Goal: Communication & Community: Connect with others

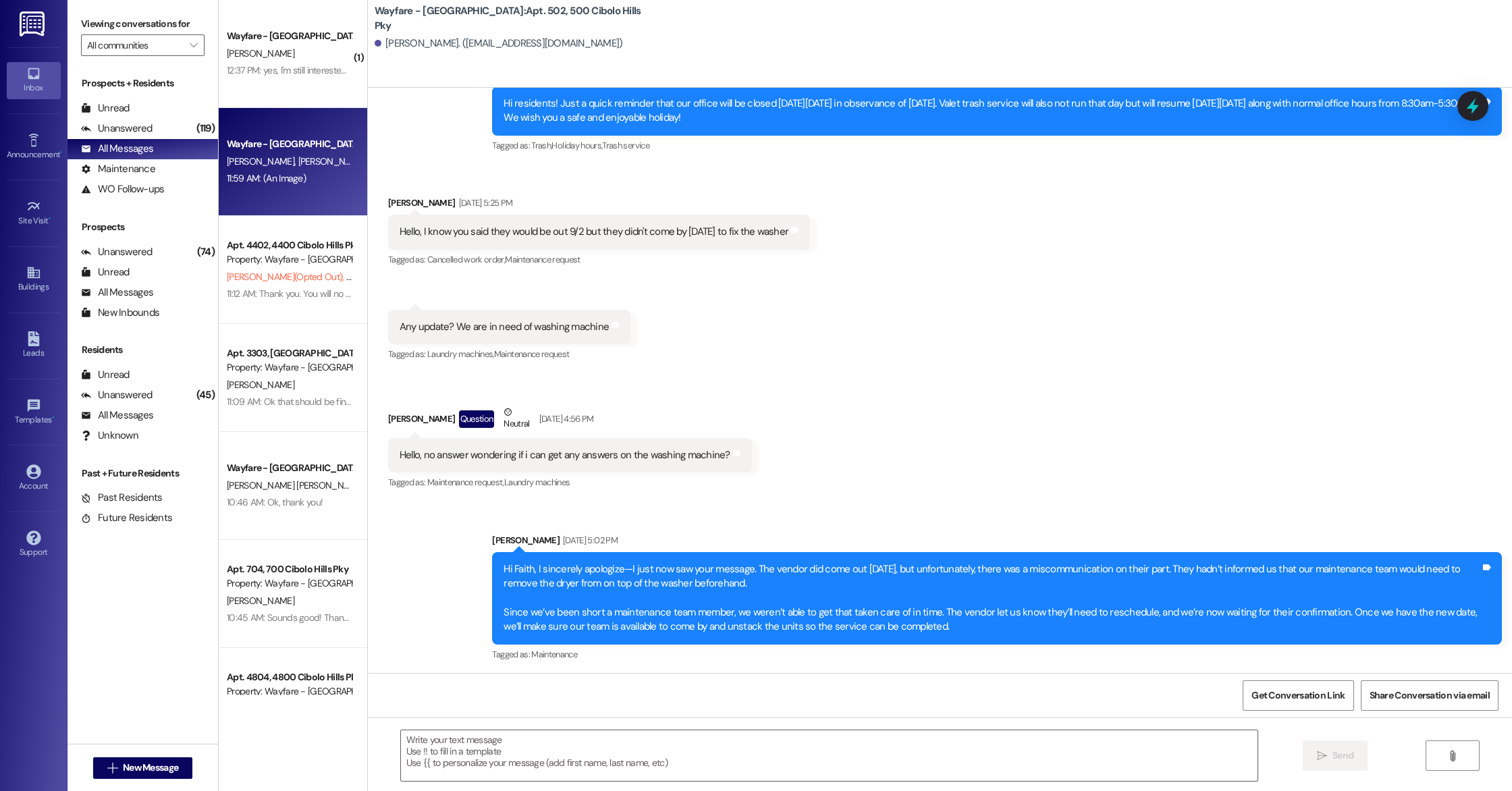
scroll to position [54040, 0]
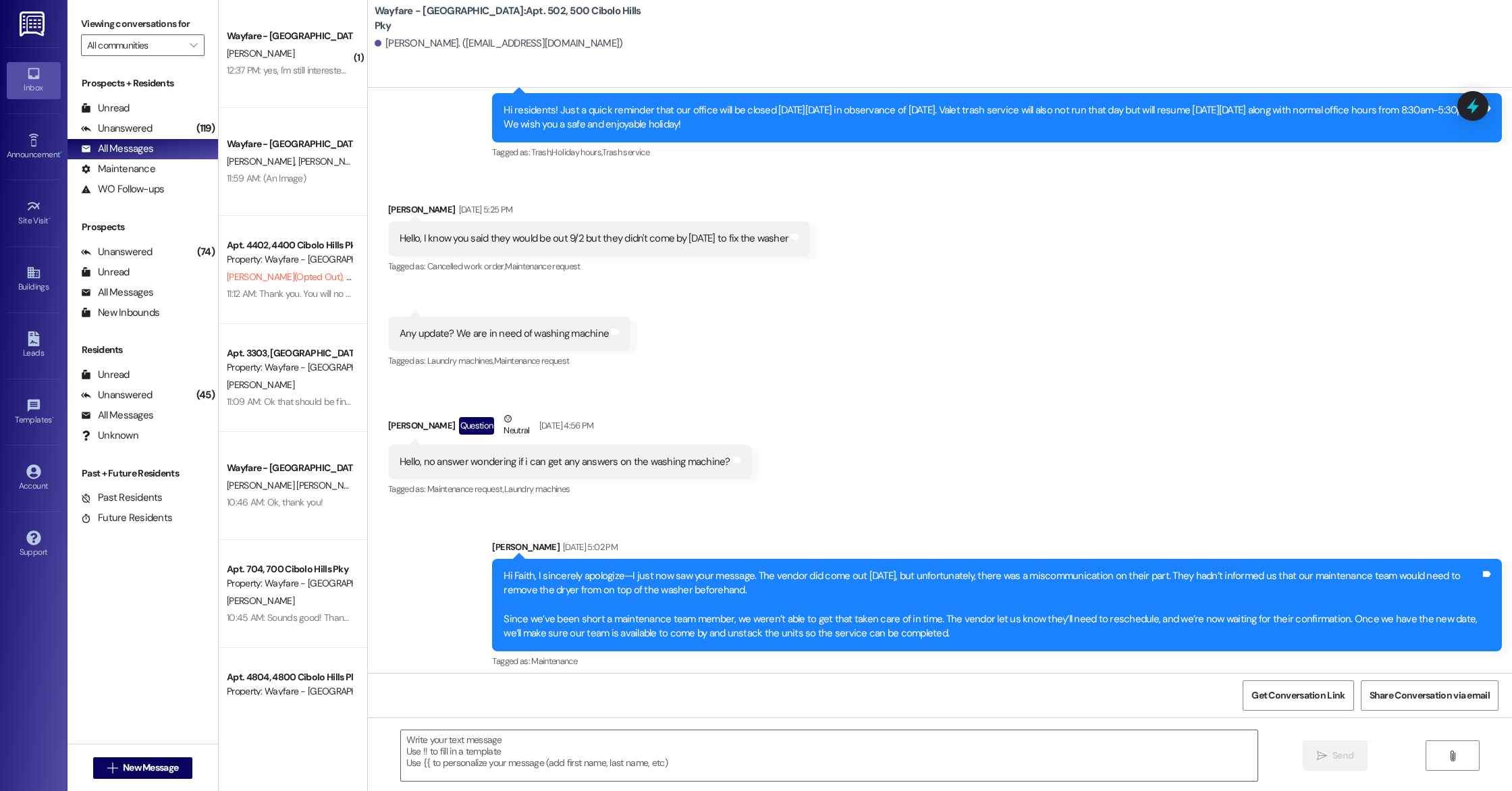
click at [177, 790] on div " New Message" at bounding box center [143, 767] width 151 height 48
click at [168, 781] on div " New Message" at bounding box center [143, 768] width 100 height 34
click at [171, 772] on span "New Message" at bounding box center [151, 767] width 56 height 14
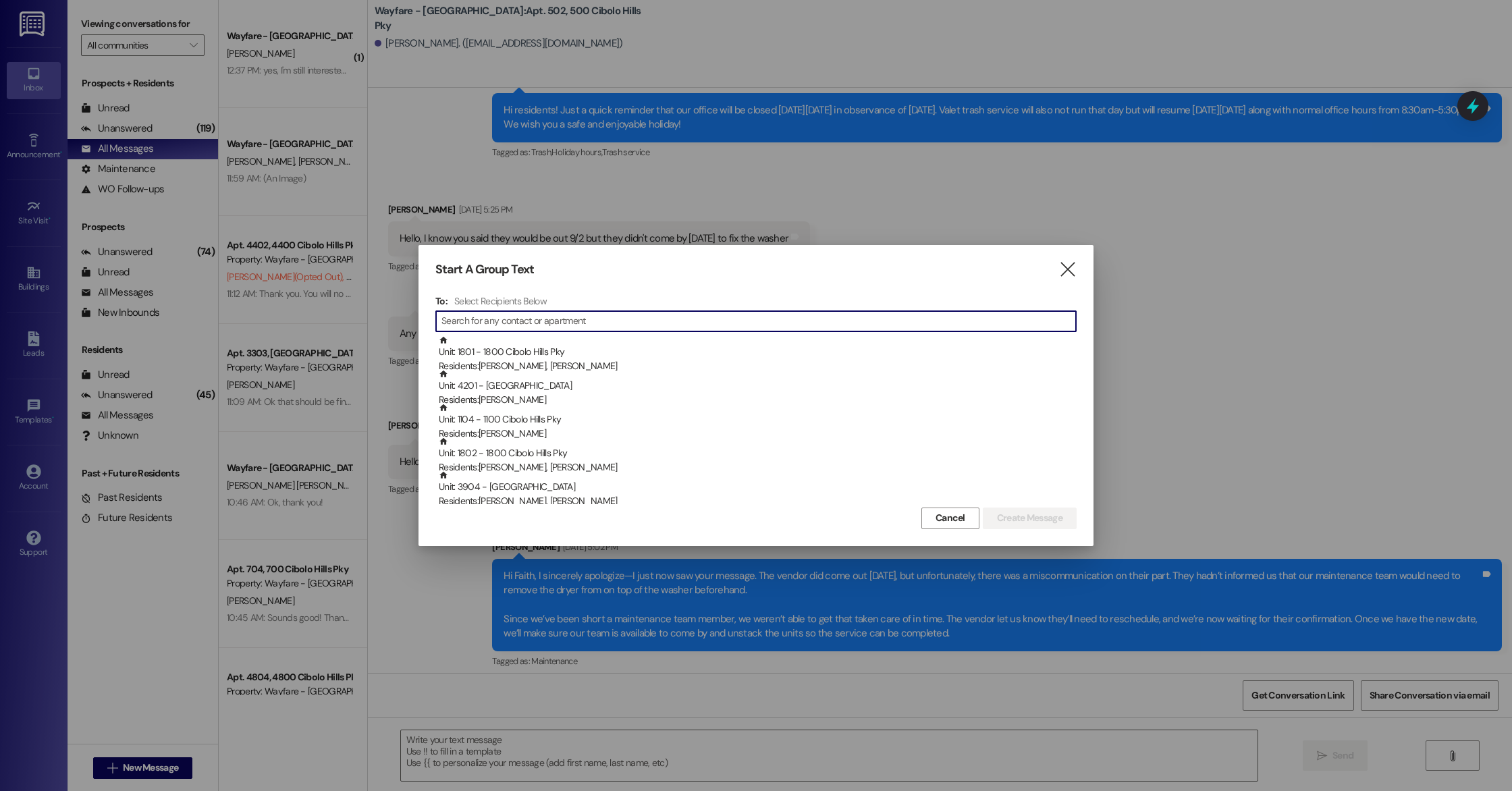
click at [495, 309] on div "To: Select Recipients Below  Unit: 1801 - 1800 Cibolo Hills Pky Residents: Den…" at bounding box center [756, 399] width 641 height 209
click at [490, 320] on input at bounding box center [768, 321] width 616 height 19
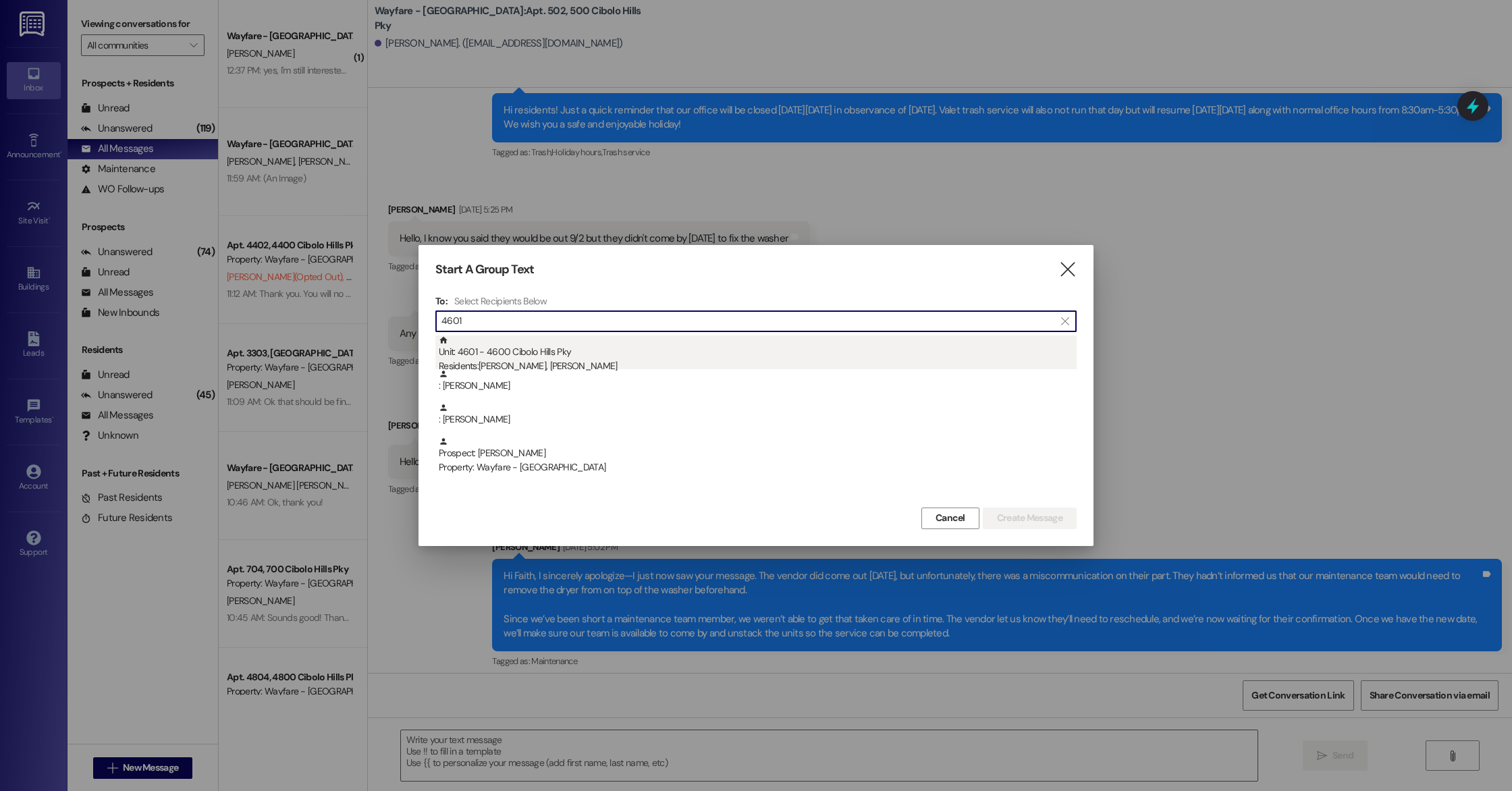
type input "4601"
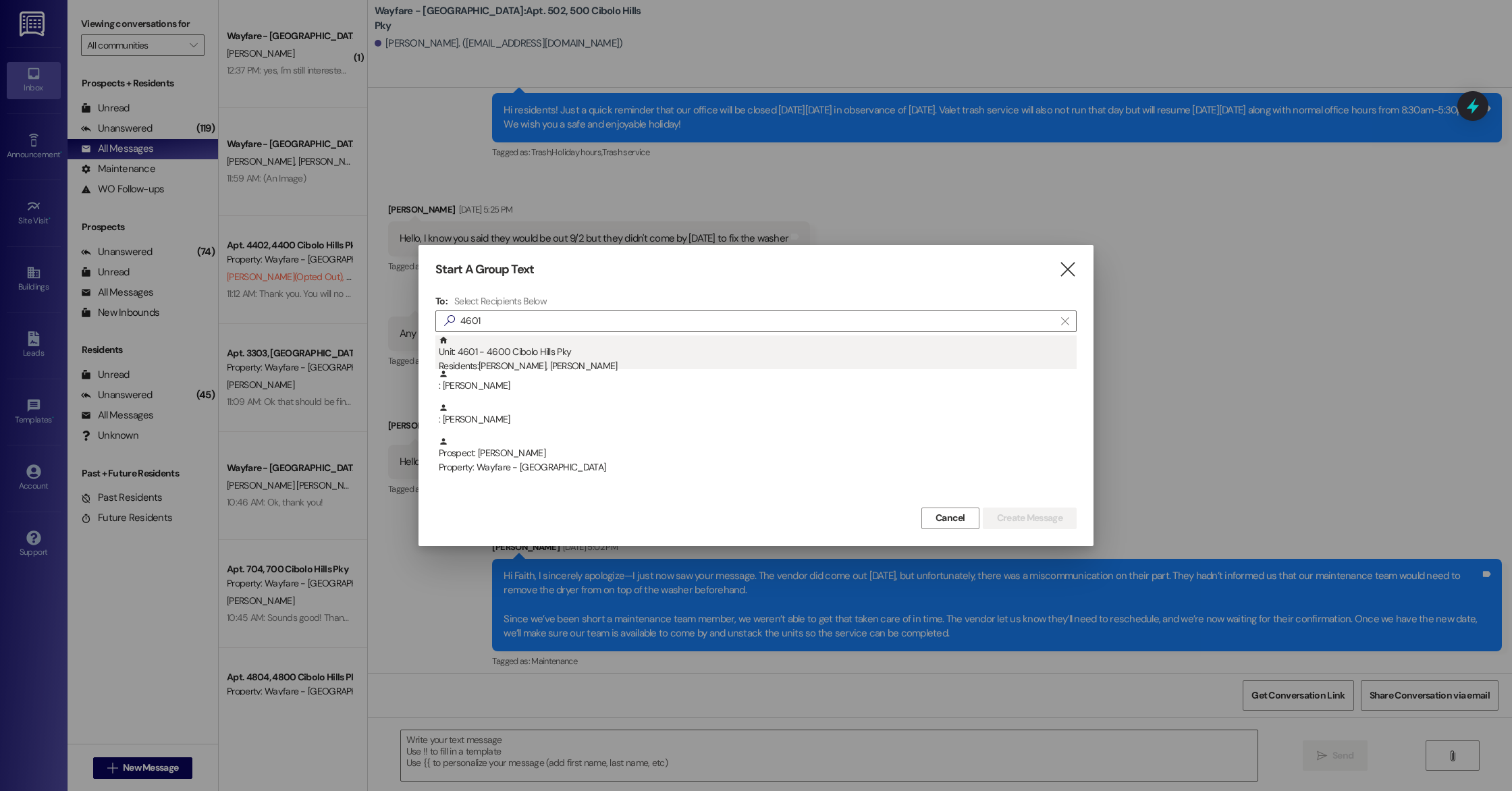
click at [552, 363] on div "Residents: Austin Stookey, Meagan Rios" at bounding box center [757, 366] width 638 height 14
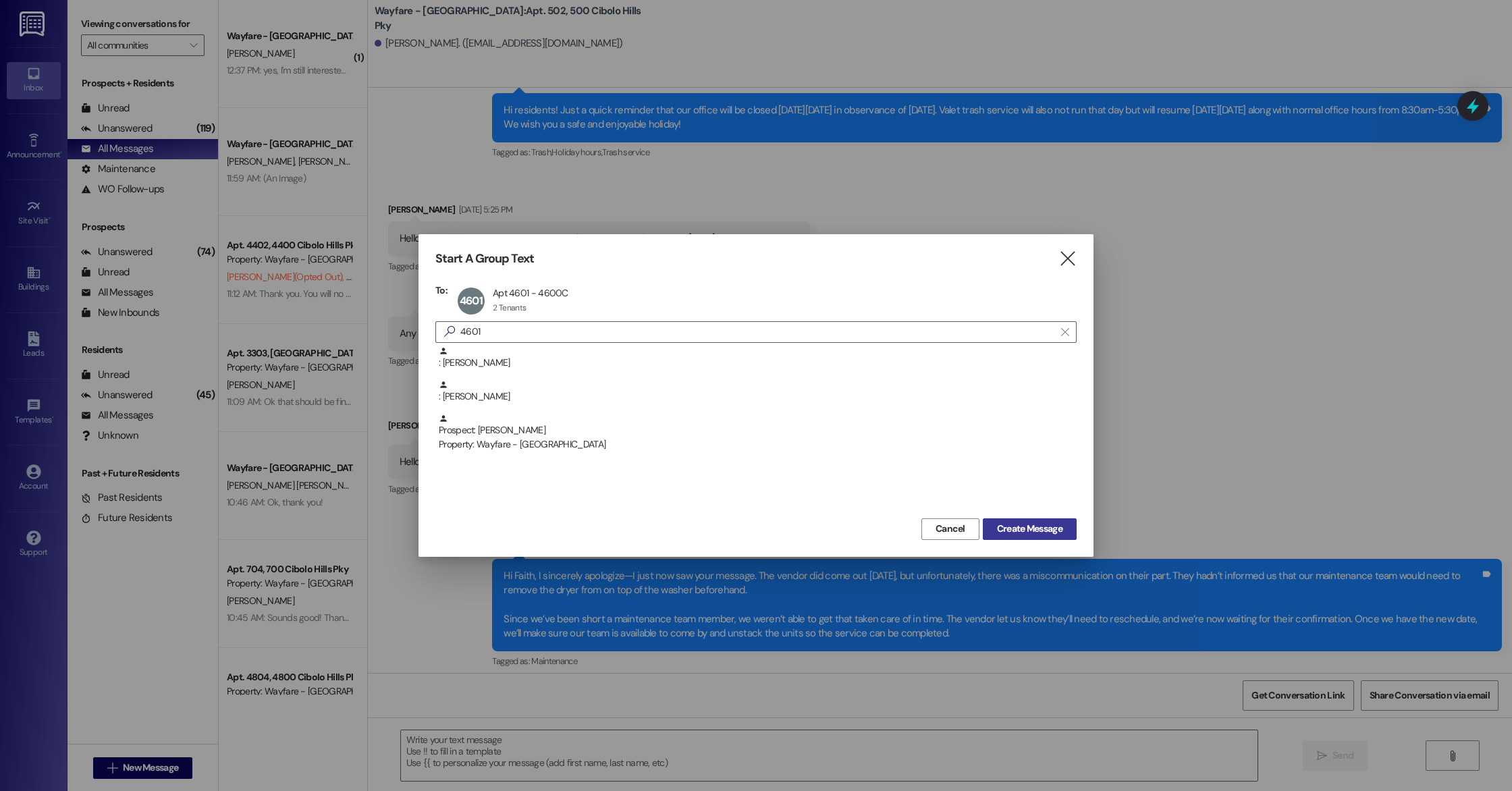
click at [1041, 533] on span "Create Message" at bounding box center [1030, 529] width 66 height 14
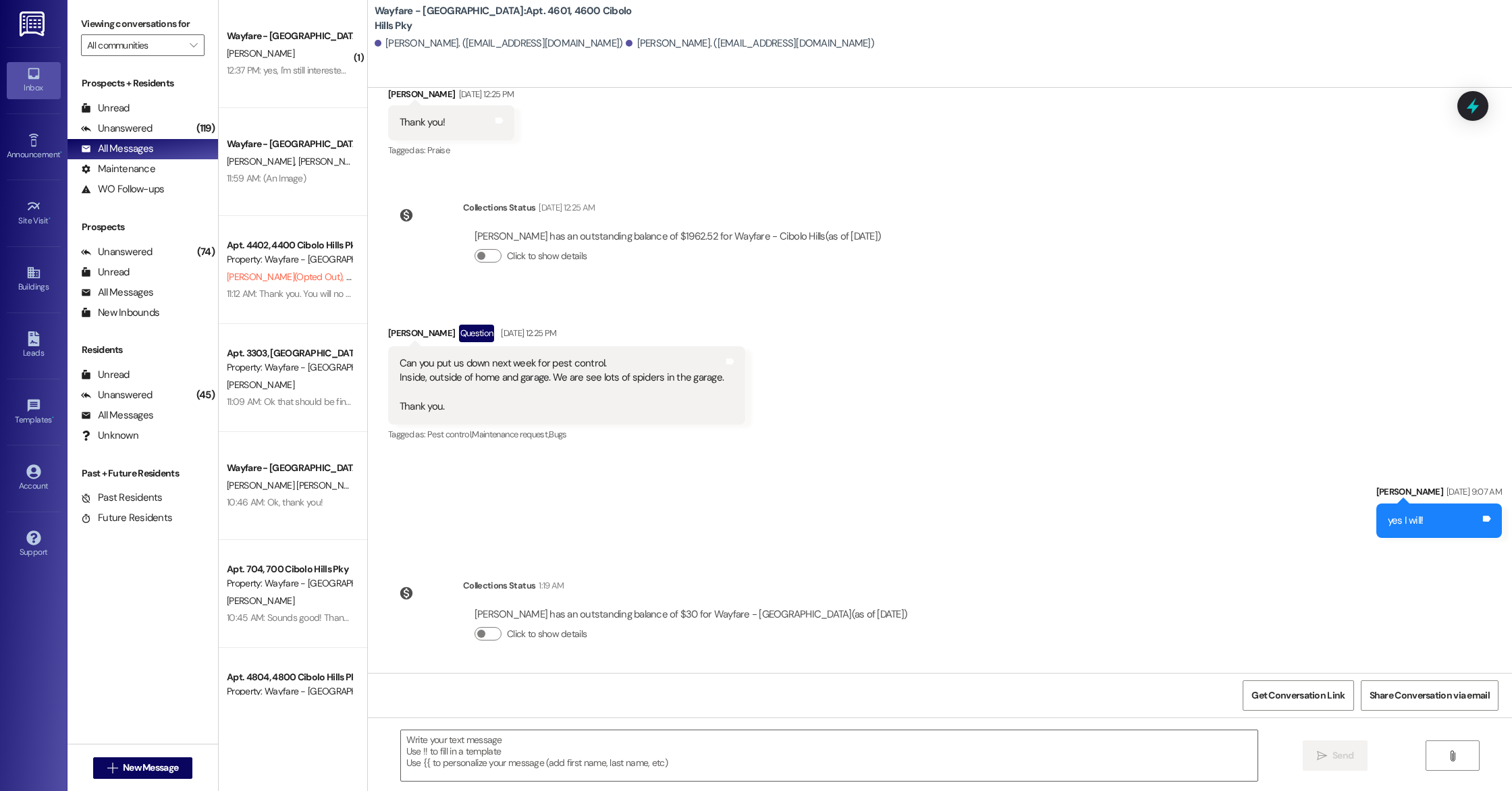
scroll to position [23765, 0]
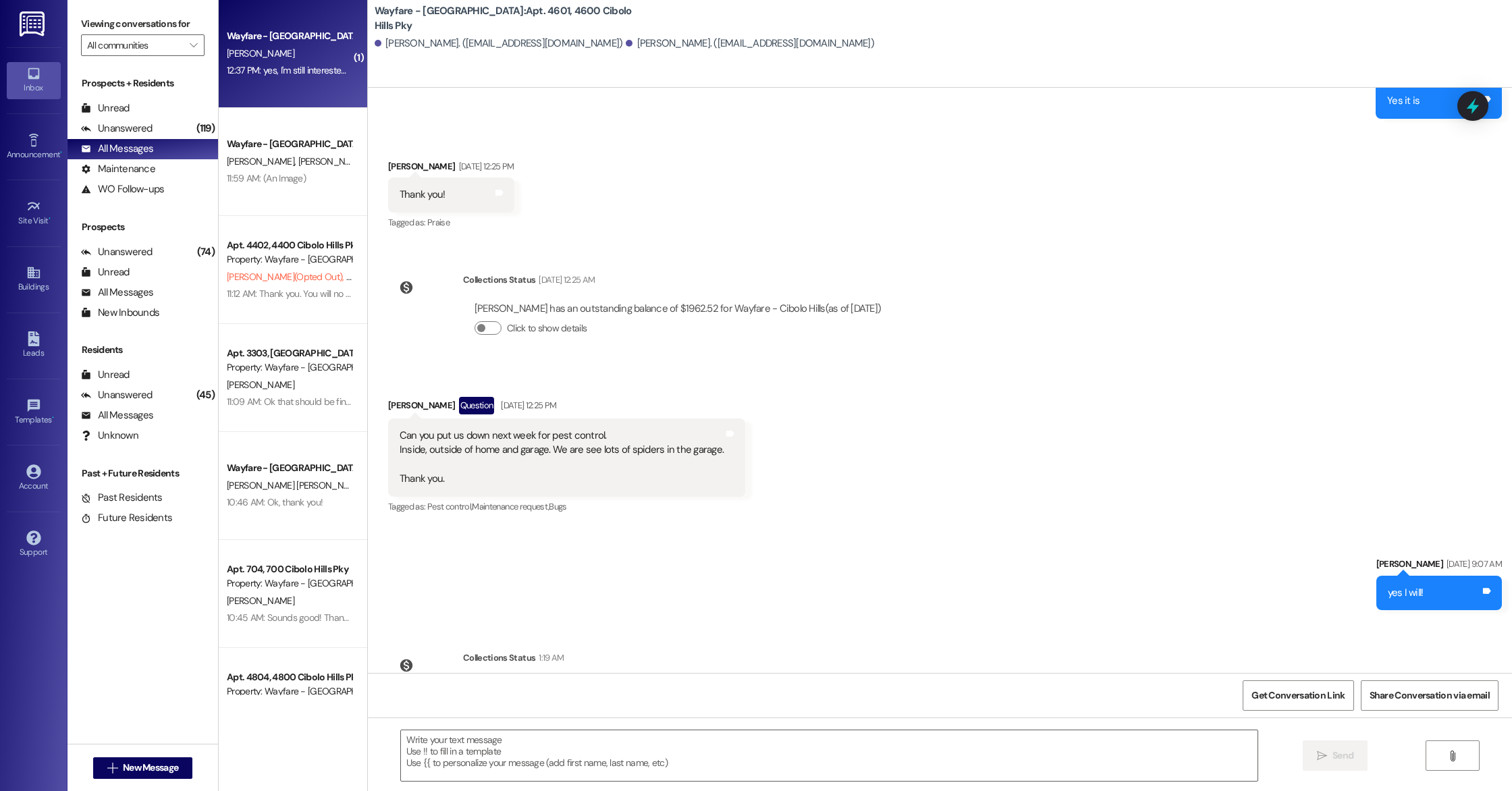
click at [266, 67] on div "12:37 PM: yes, I'm still interested in your property and your specials. I would…" at bounding box center [523, 70] width 592 height 12
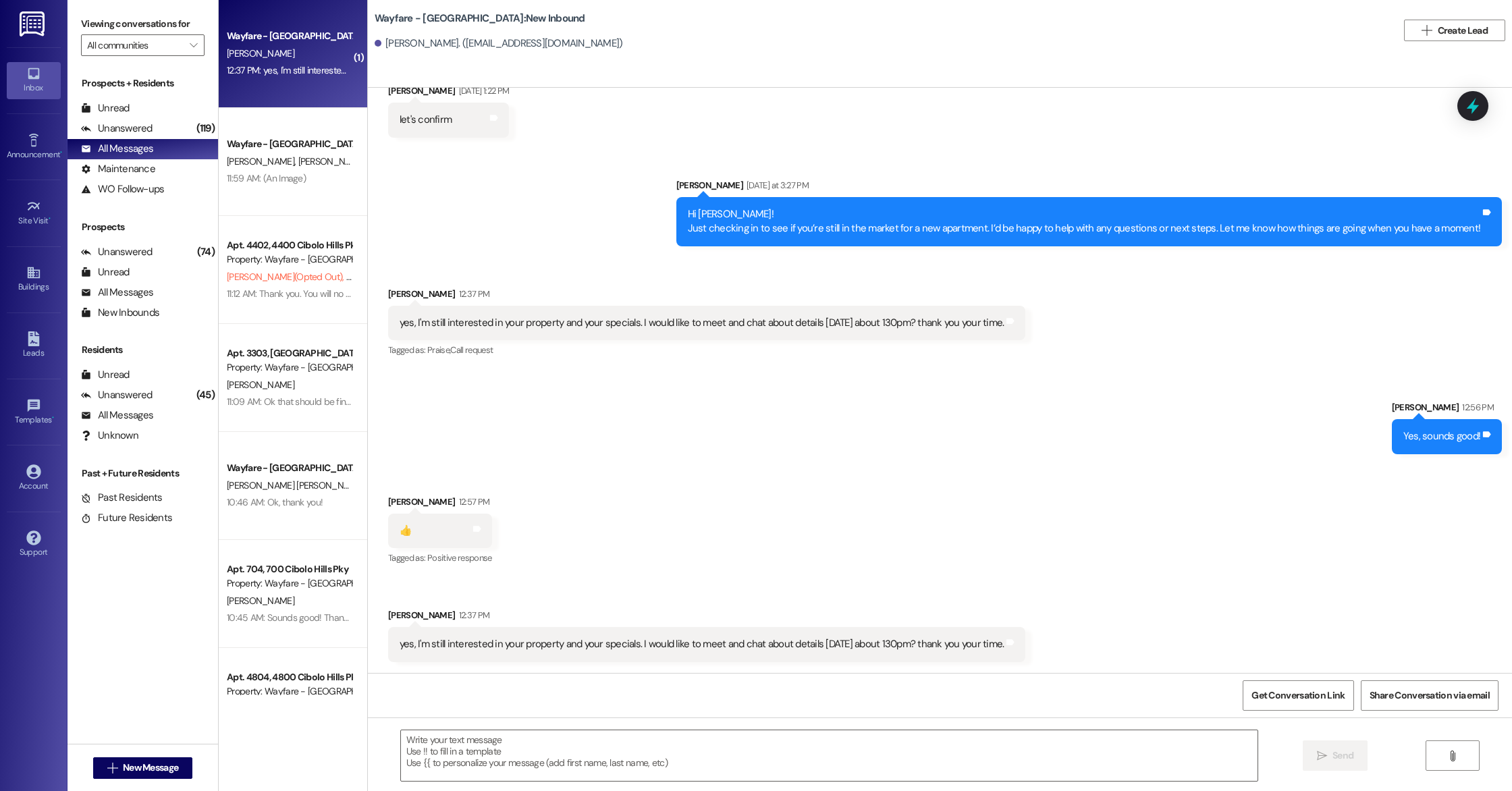
scroll to position [518, 0]
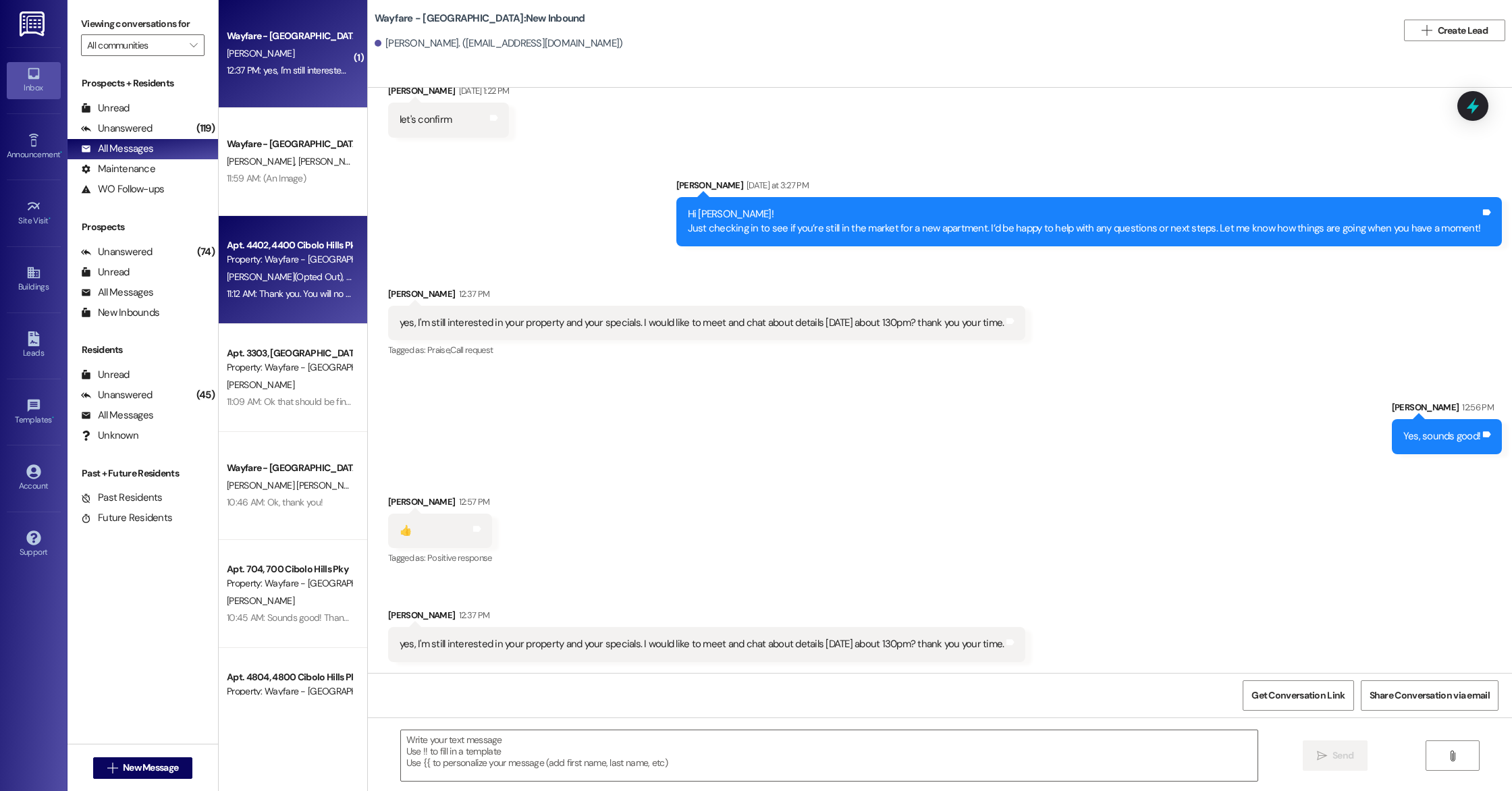
click at [284, 269] on div "L. Jones (Opted Out) C. Harris (Opted Out)" at bounding box center [289, 277] width 128 height 17
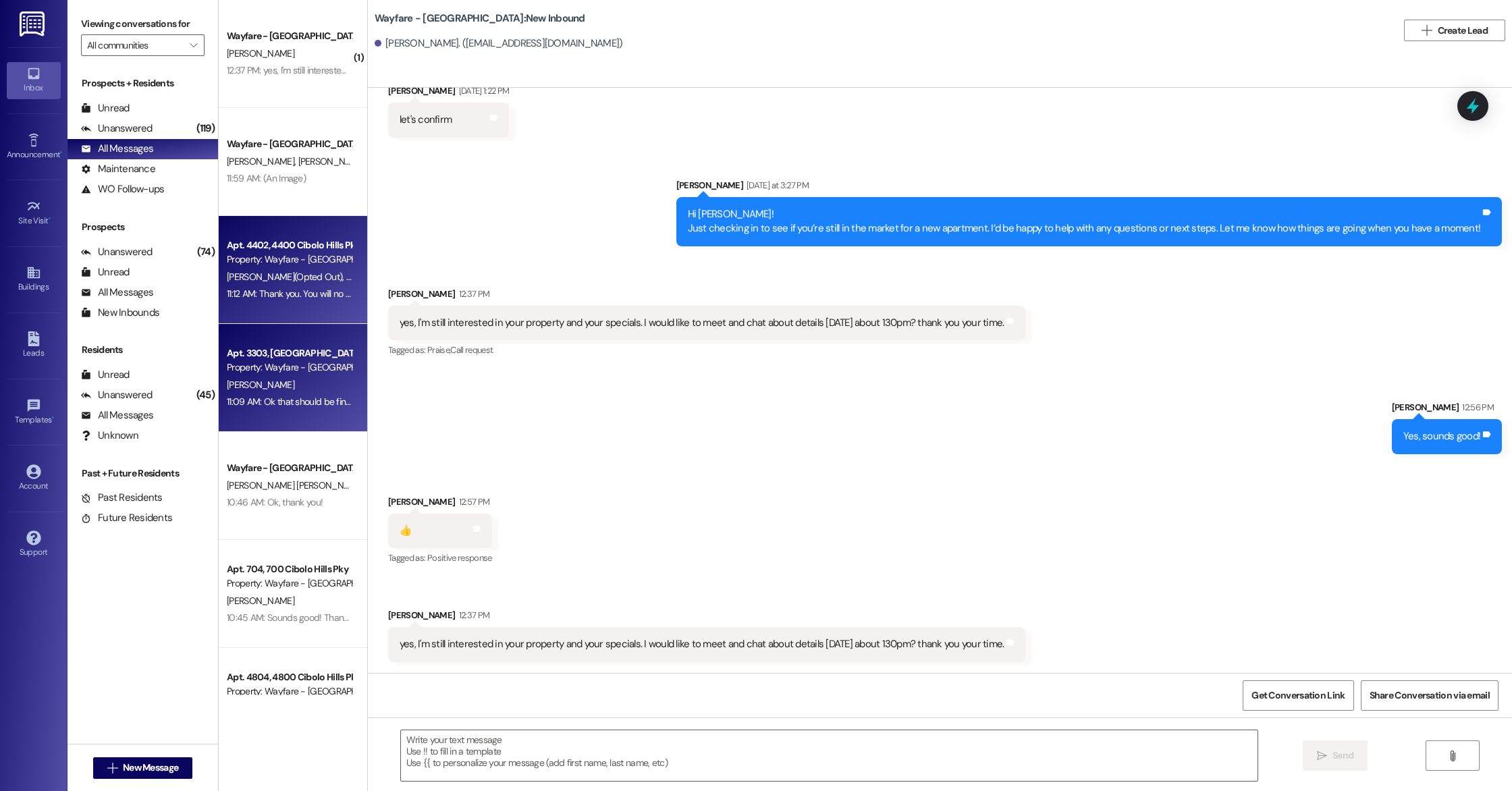
click at [262, 411] on div "Apt. 3303, 3300 Cibolo Hills Pky Property: Wayfare - Cibolo Hills D. Harris 11:…" at bounding box center [293, 377] width 149 height 108
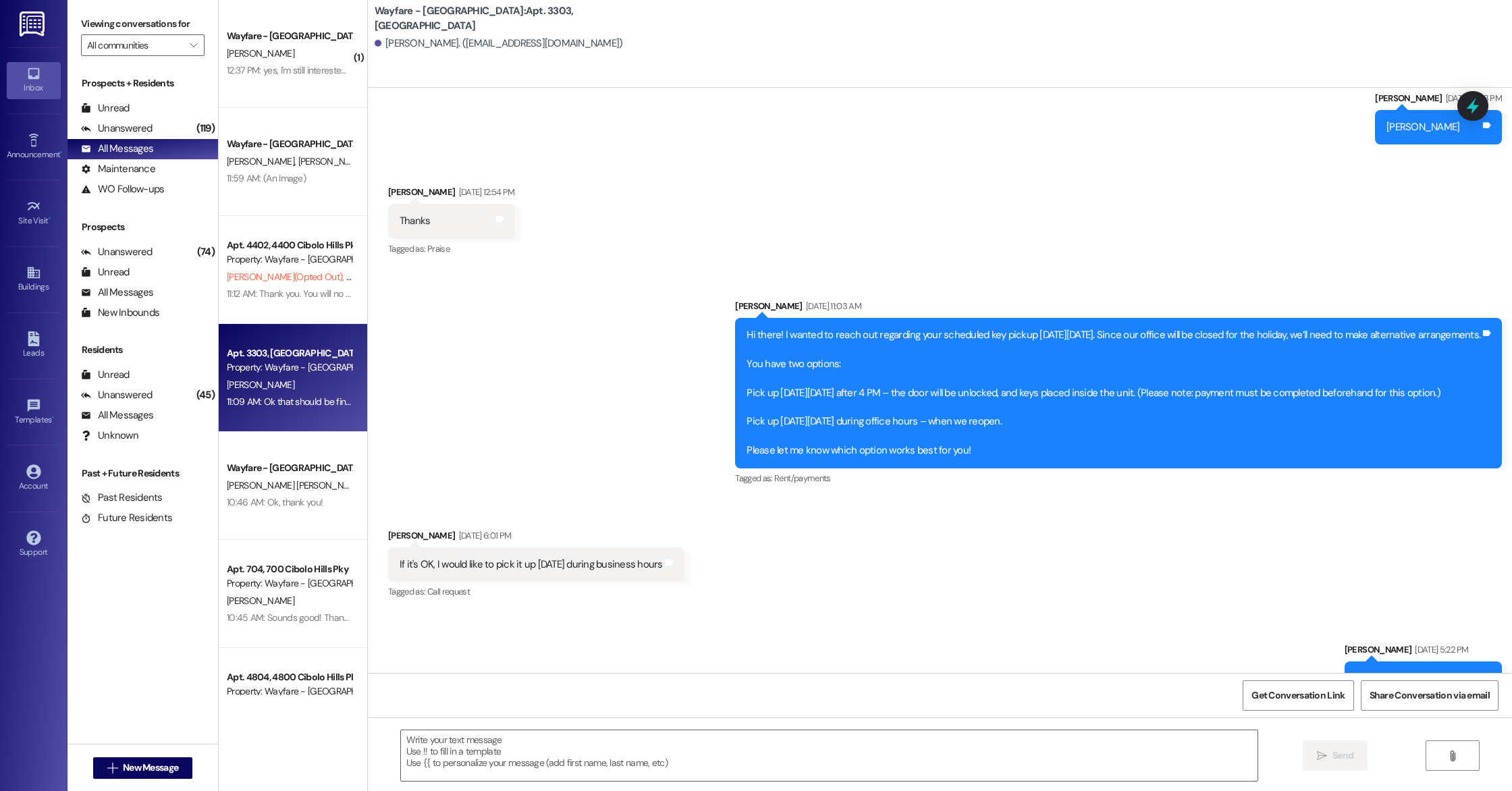
scroll to position [20810, 0]
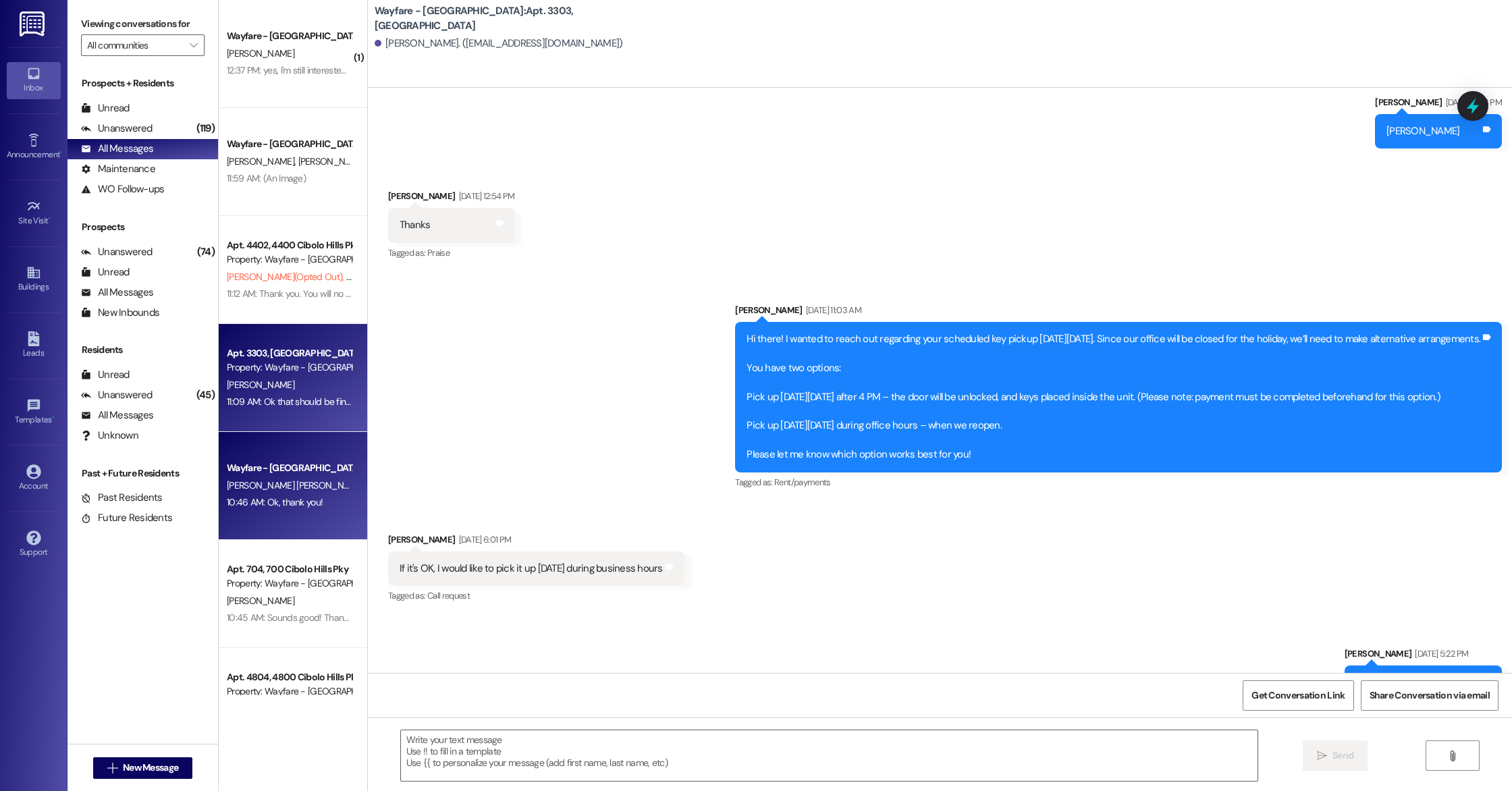
click at [309, 458] on div "Wayfare - Cibolo Hills Prospect T. Baker Young 10:46 AM: Ok, thank you! 10:46 A…" at bounding box center [293, 485] width 149 height 108
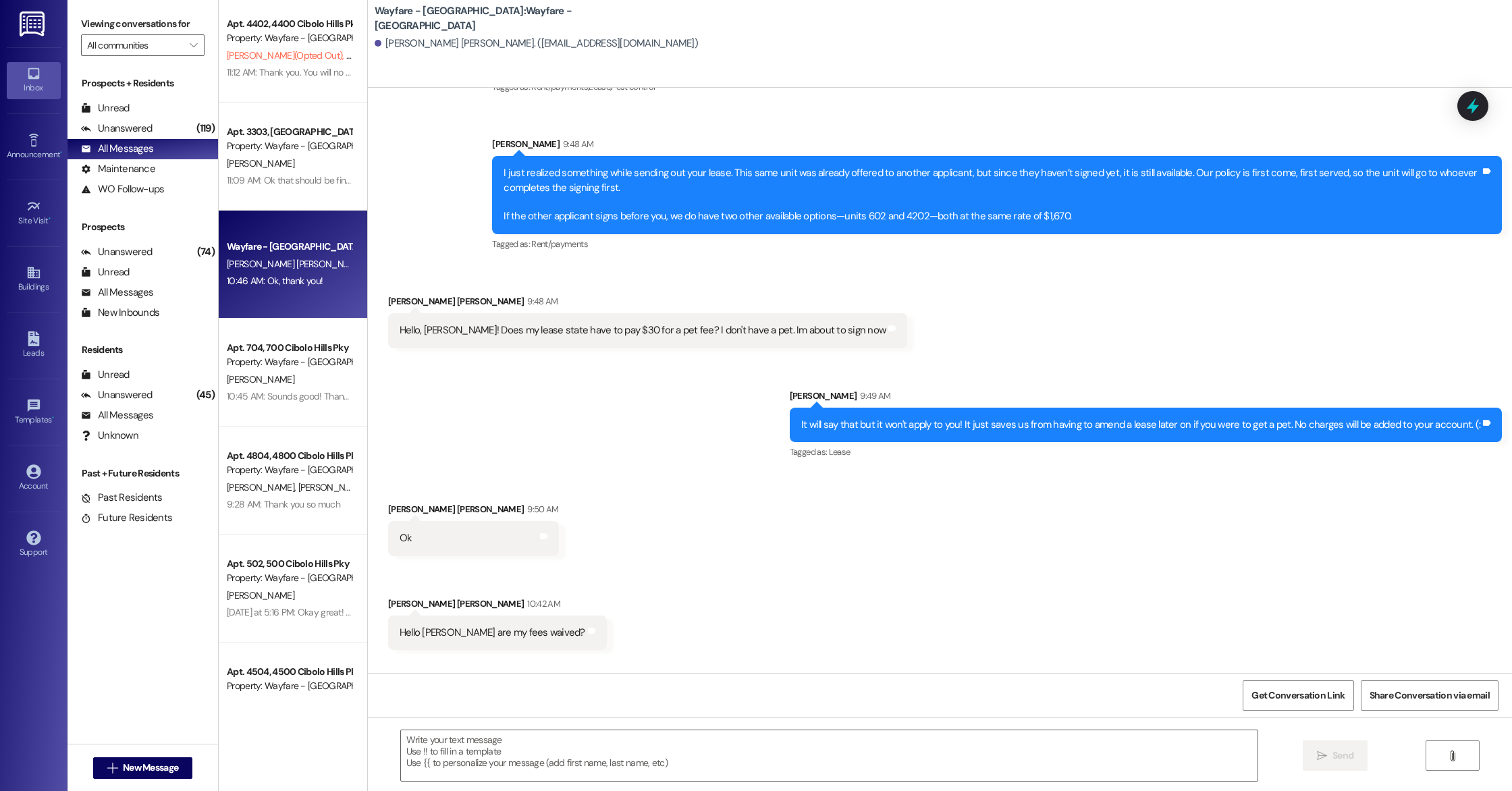
scroll to position [459, 0]
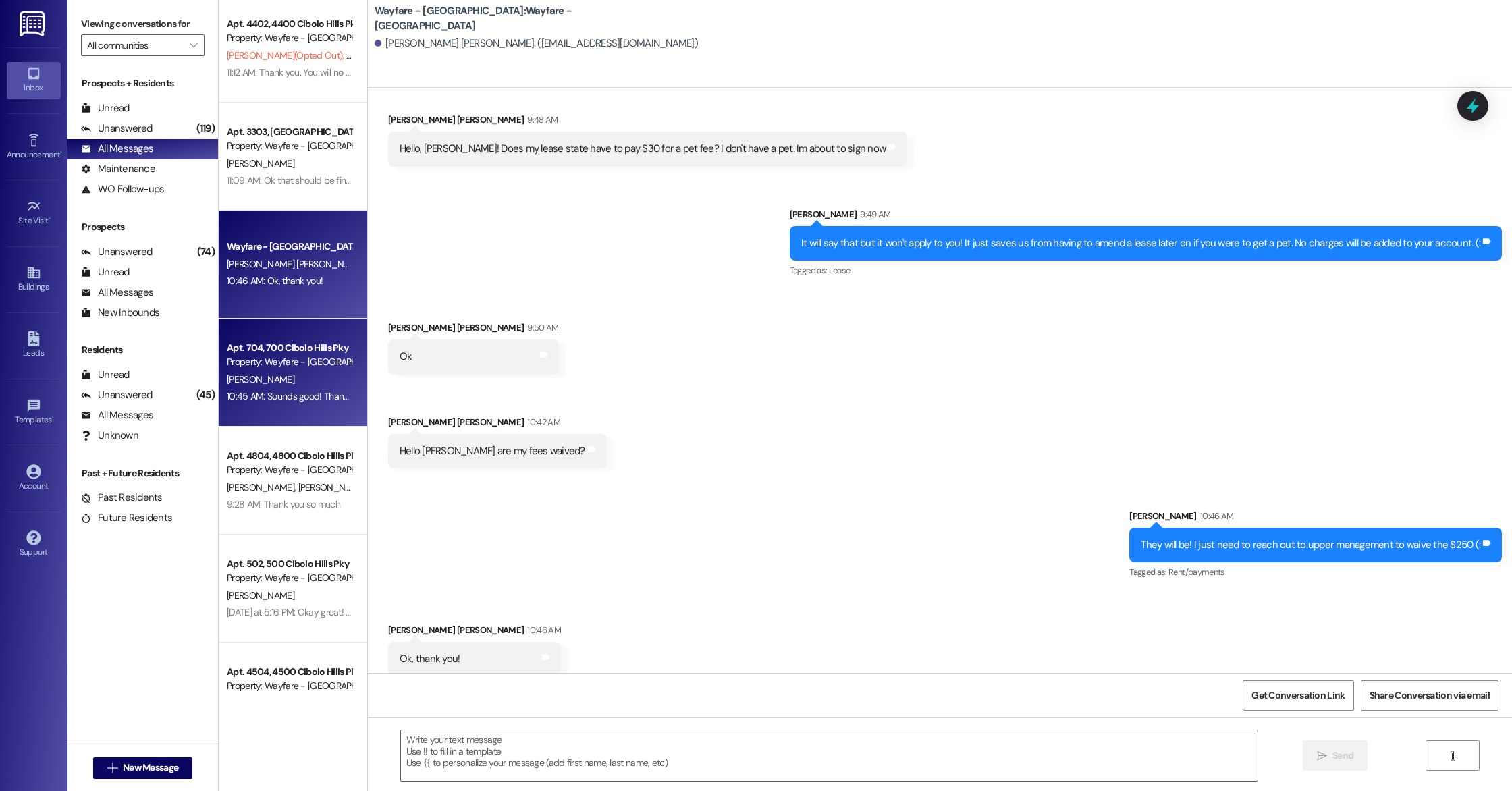
click at [235, 341] on div "Apt. 704, 700 Cibolo Hills Pky" at bounding box center [290, 347] width 125 height 14
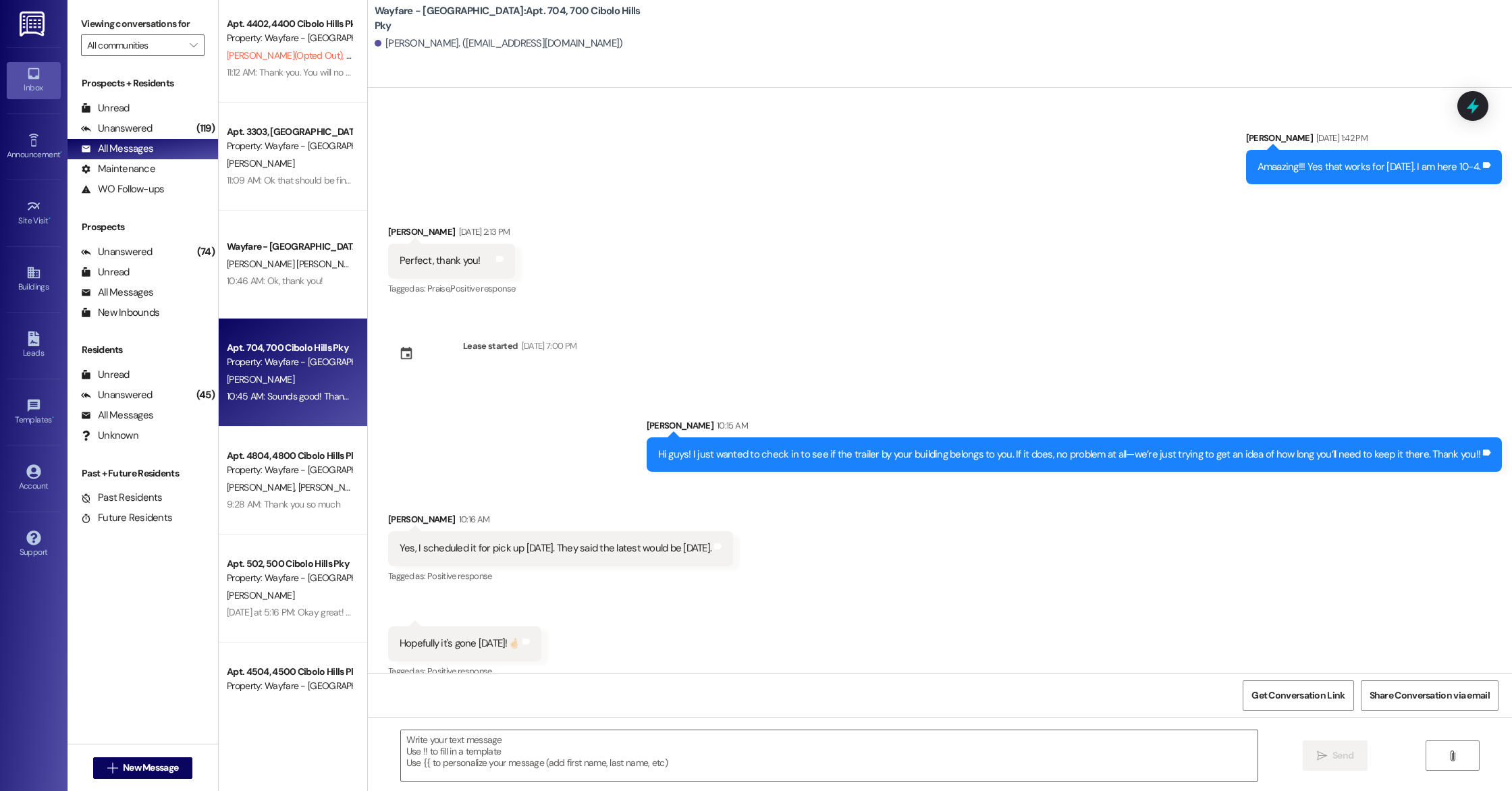
scroll to position [312, 0]
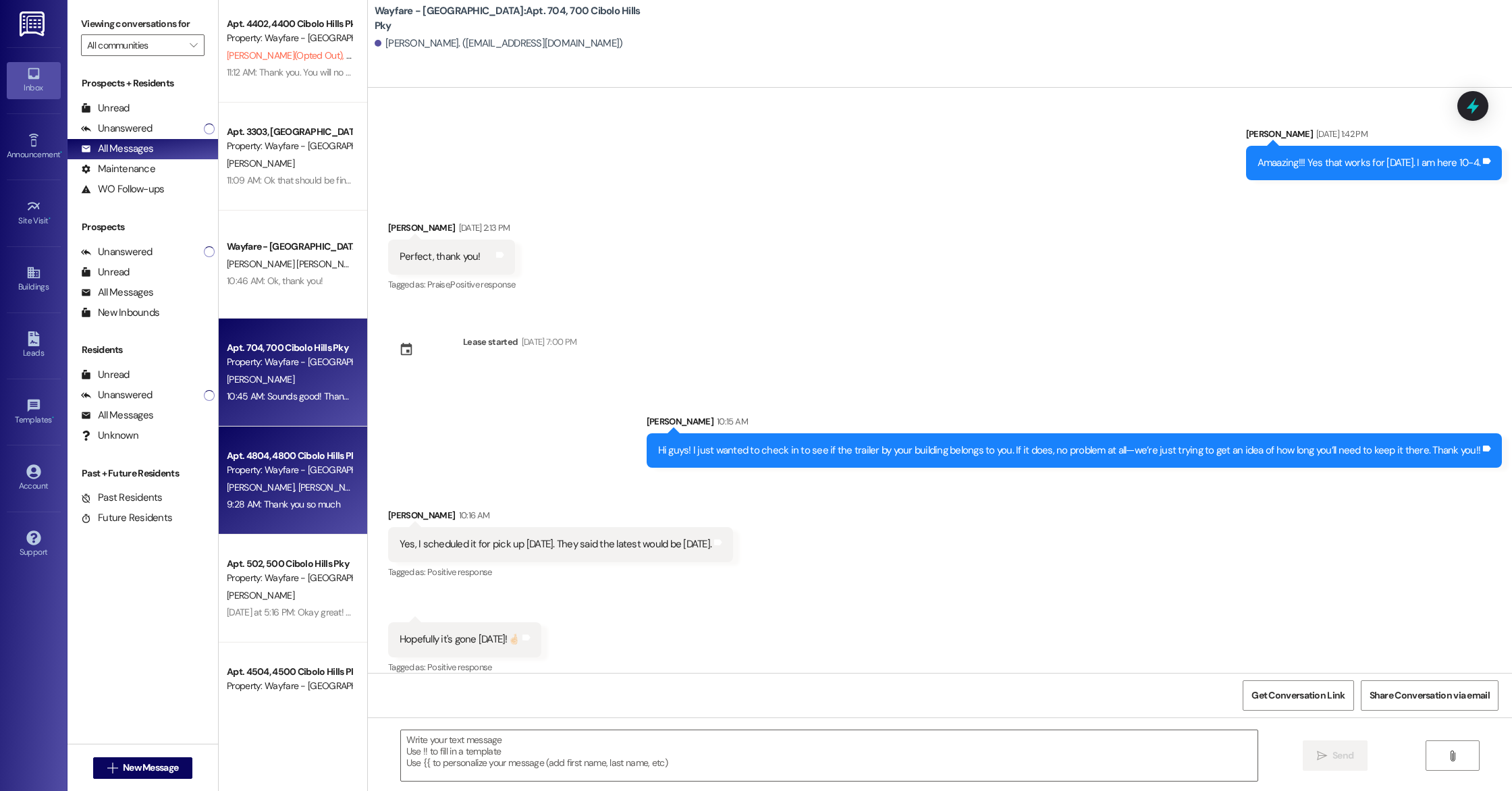
click at [311, 494] on div "T. Lockett G. Lockett" at bounding box center [289, 487] width 128 height 17
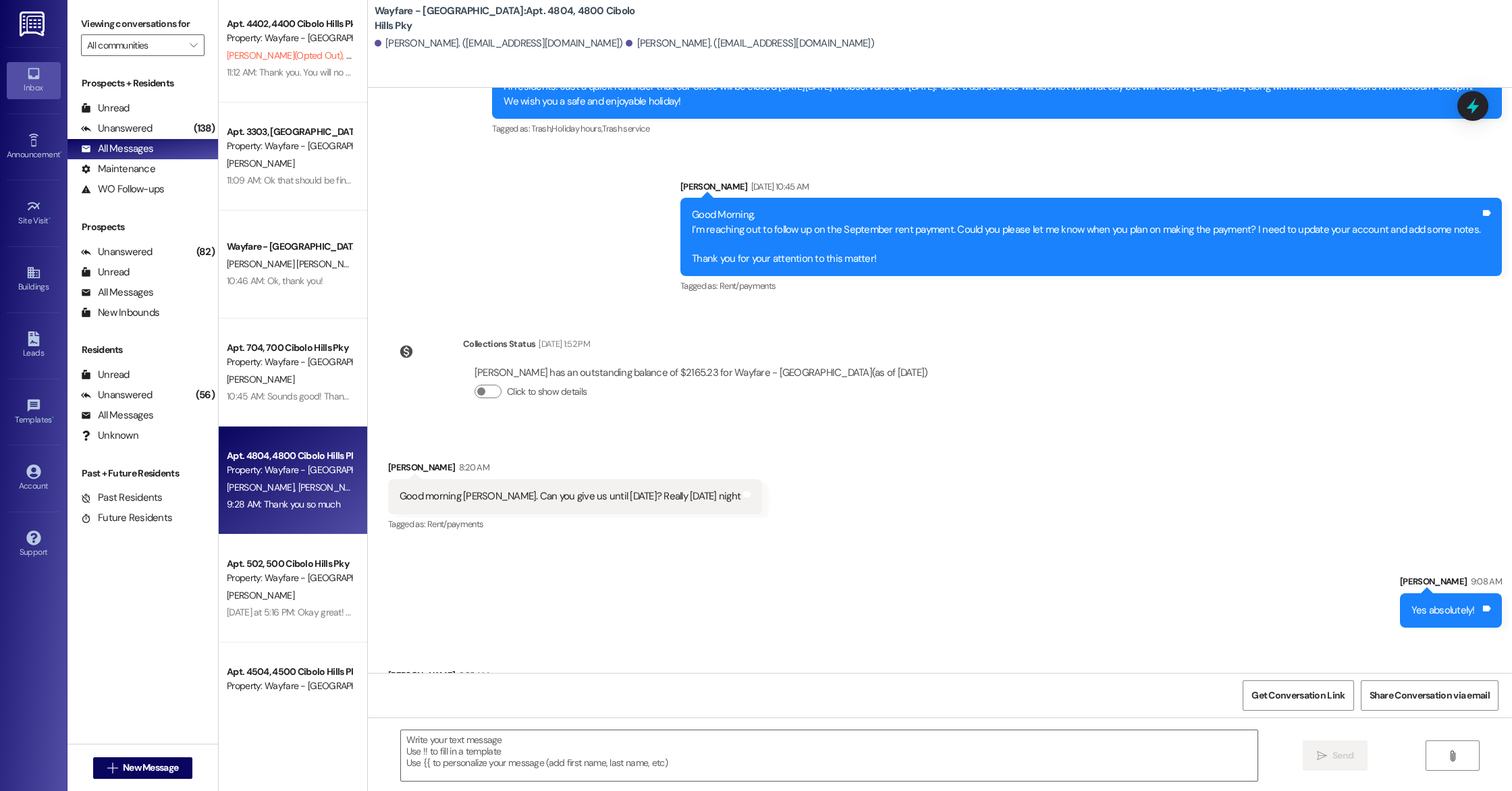
scroll to position [14853, 0]
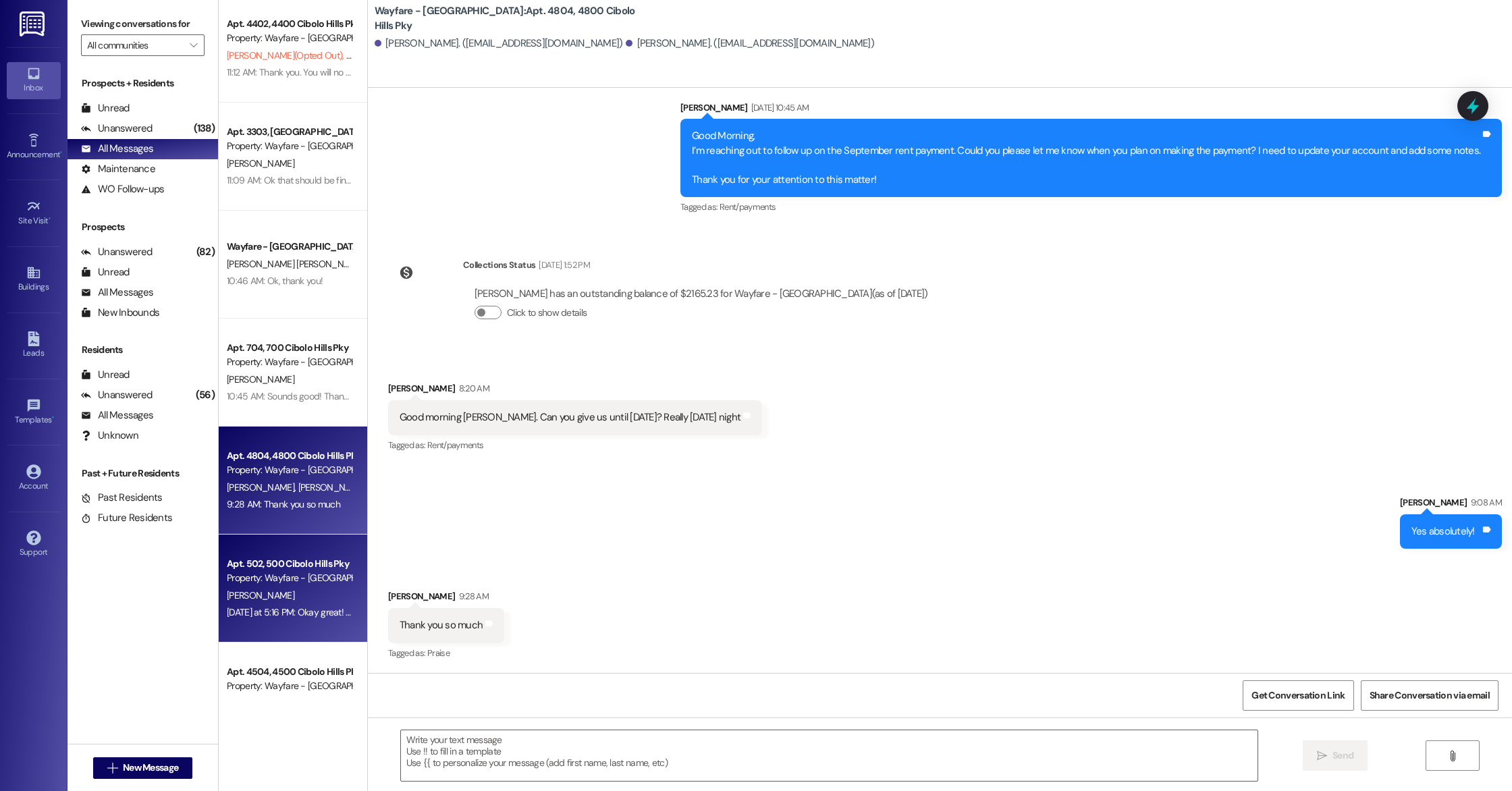
click at [225, 550] on div "Apt. 502, 500 Cibolo Hills Pky Property: Wayfare - Cibolo Hills F. Bell Yesterd…" at bounding box center [293, 589] width 149 height 108
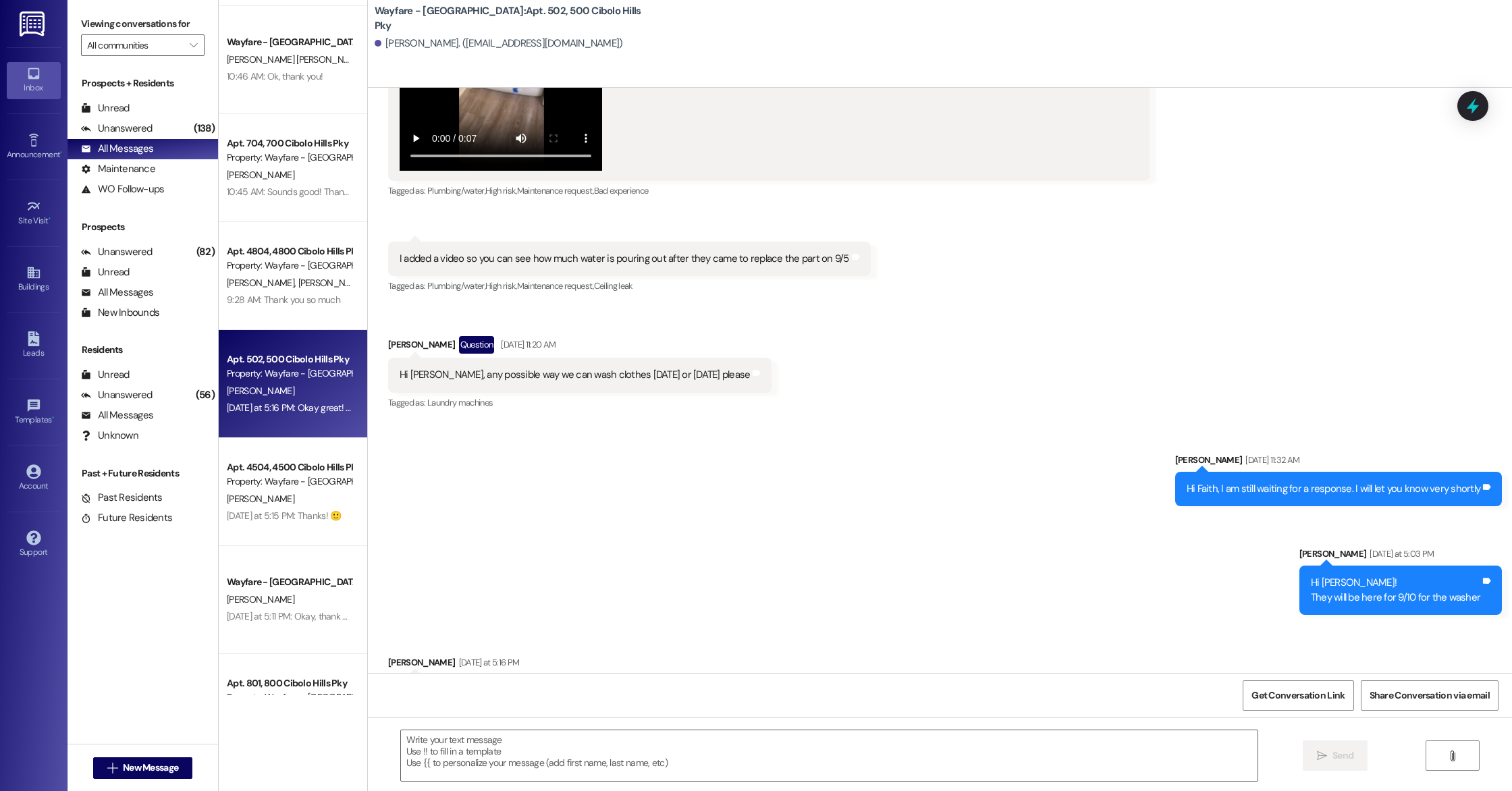
scroll to position [56628, 0]
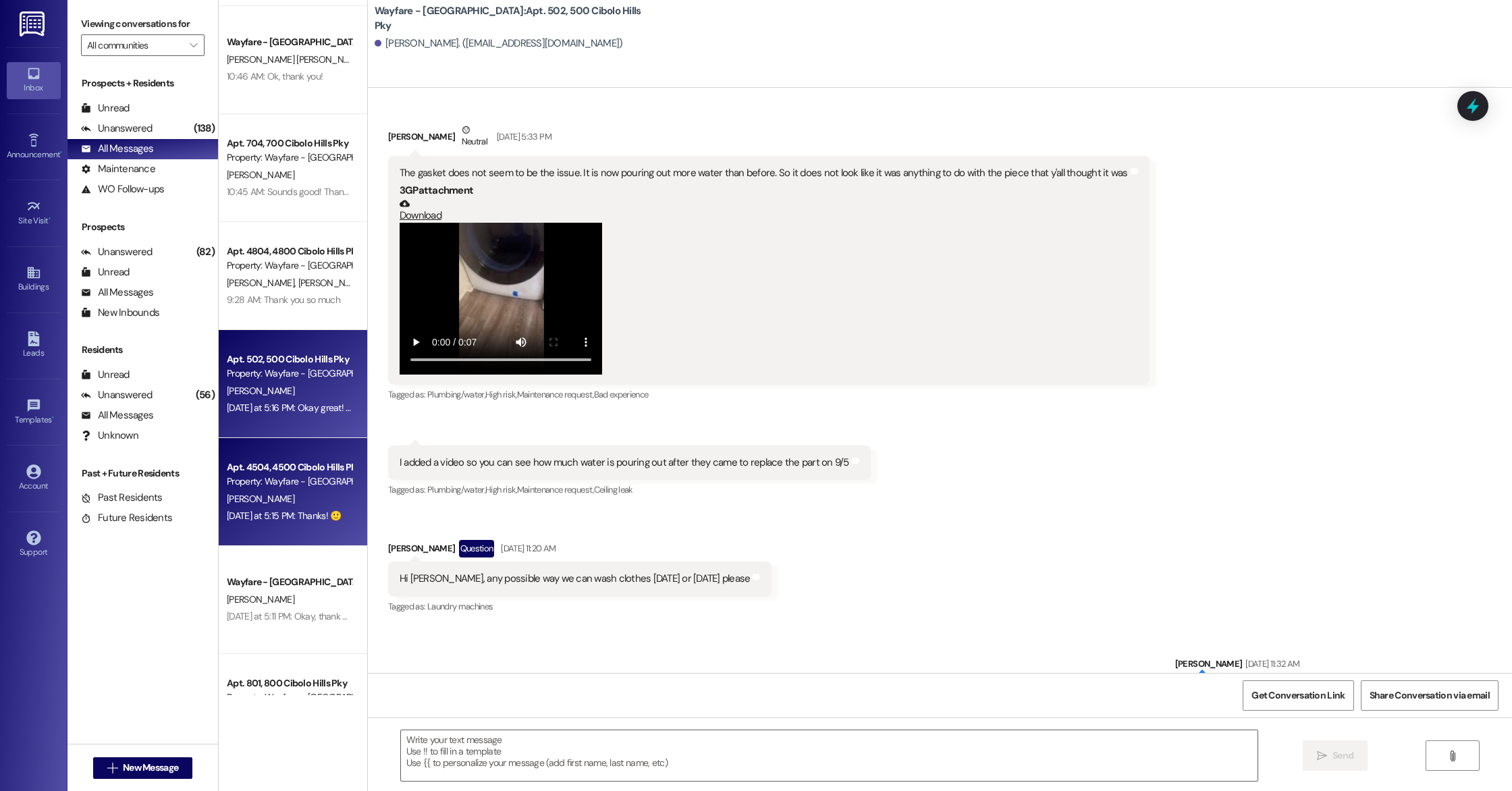
click at [335, 511] on div "Yesterday at 5:15 PM: Thanks! 🙂 Yesterday at 5:15 PM: Thanks! 🙂" at bounding box center [284, 515] width 114 height 12
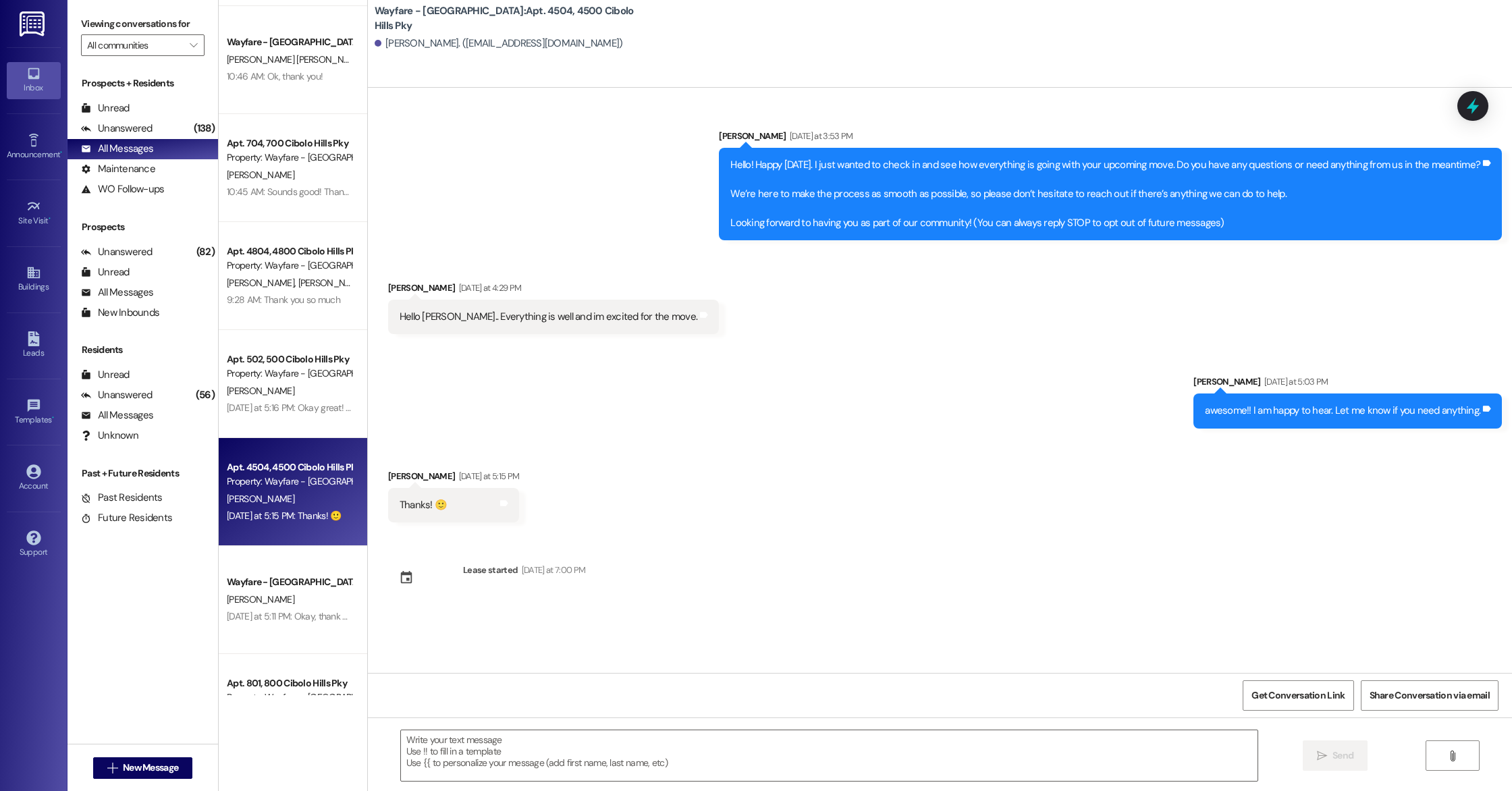
scroll to position [0, 0]
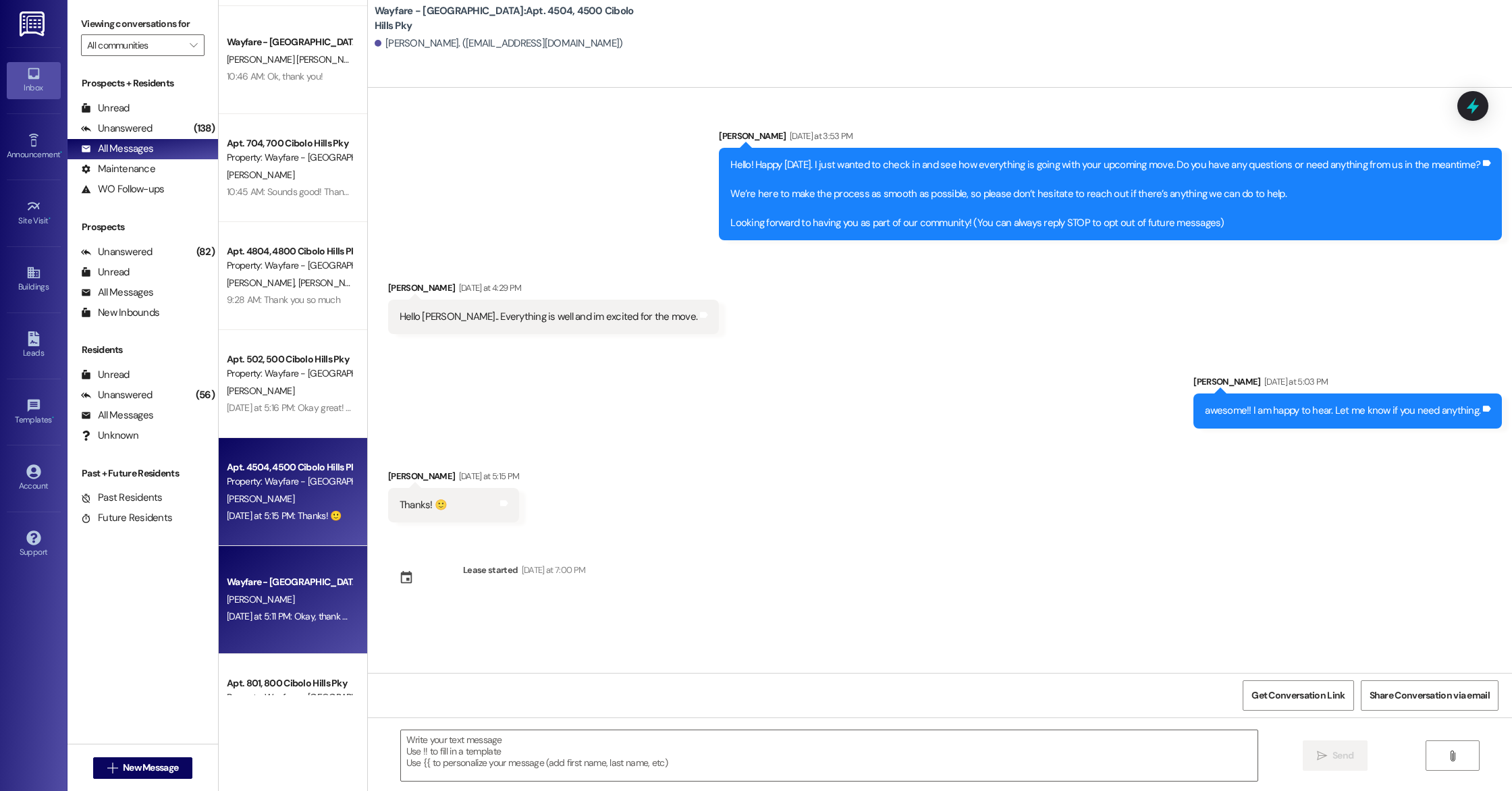
click at [252, 625] on div "Wayfare - Cibolo Hills Prospect V. ibanez Yesterday at 5:11 PM: Okay, thank you…" at bounding box center [293, 599] width 149 height 108
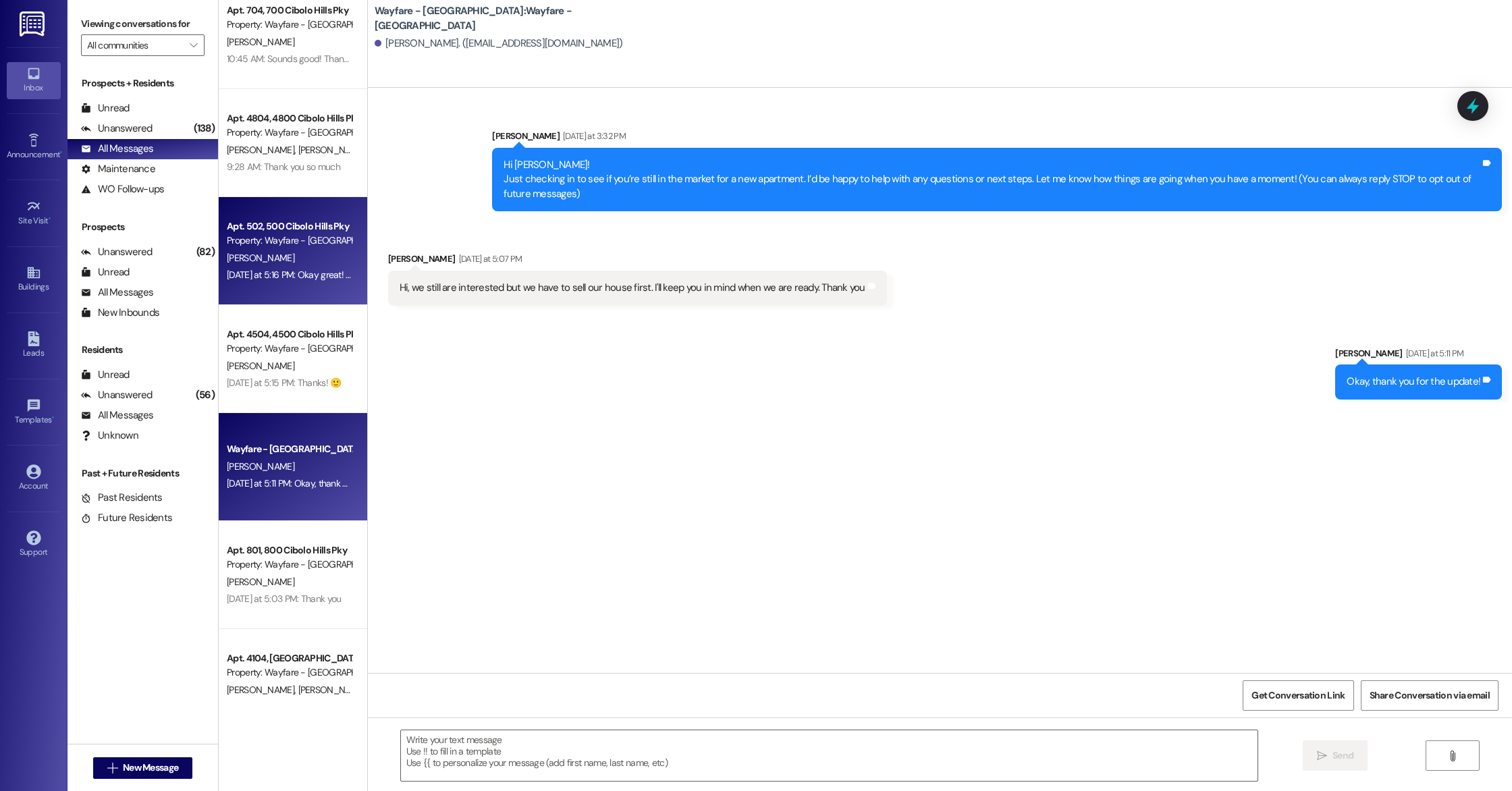
scroll to position [566, 0]
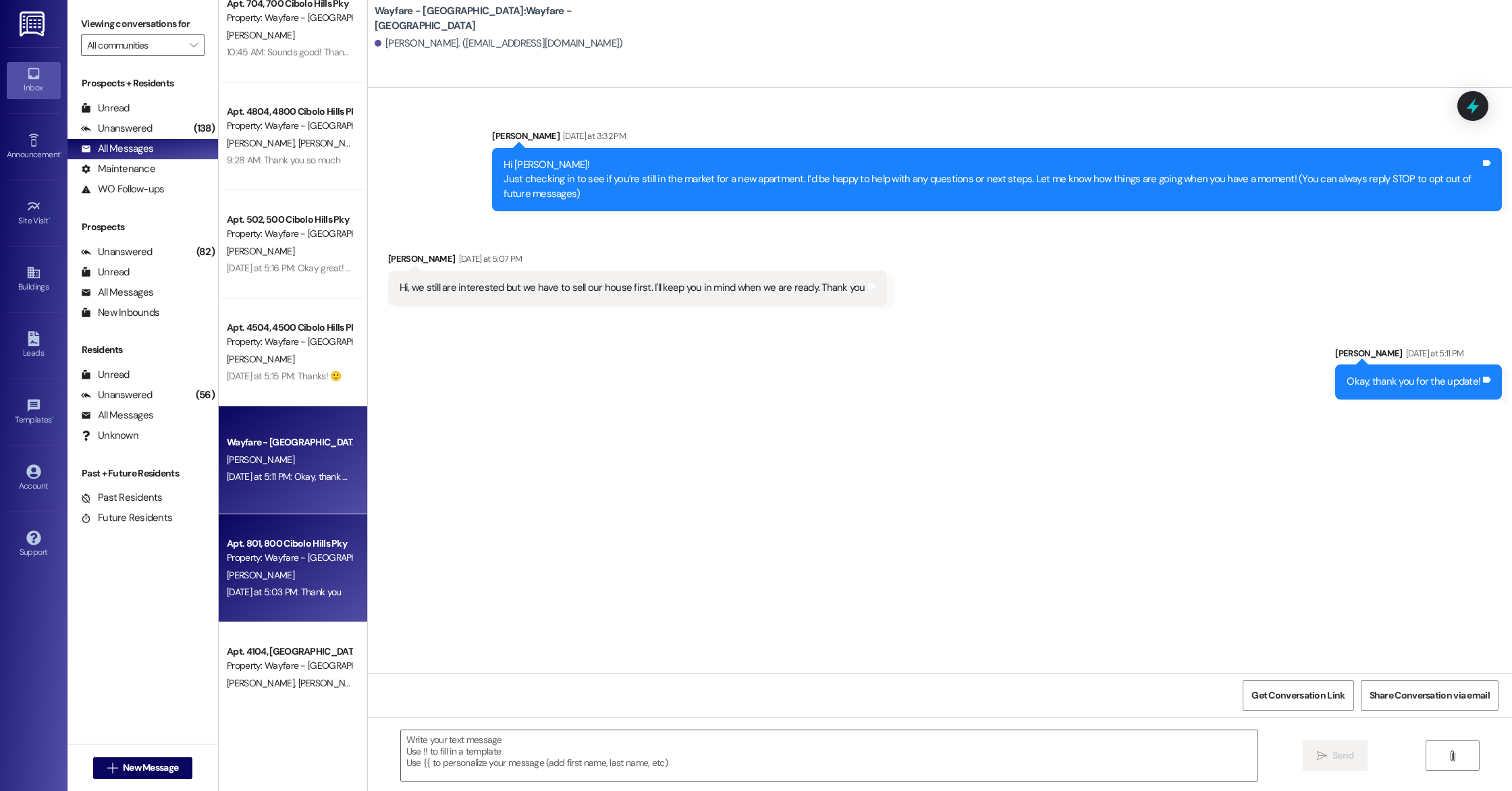
click at [312, 552] on div "Property: Wayfare - Cibolo Hills" at bounding box center [290, 558] width 125 height 14
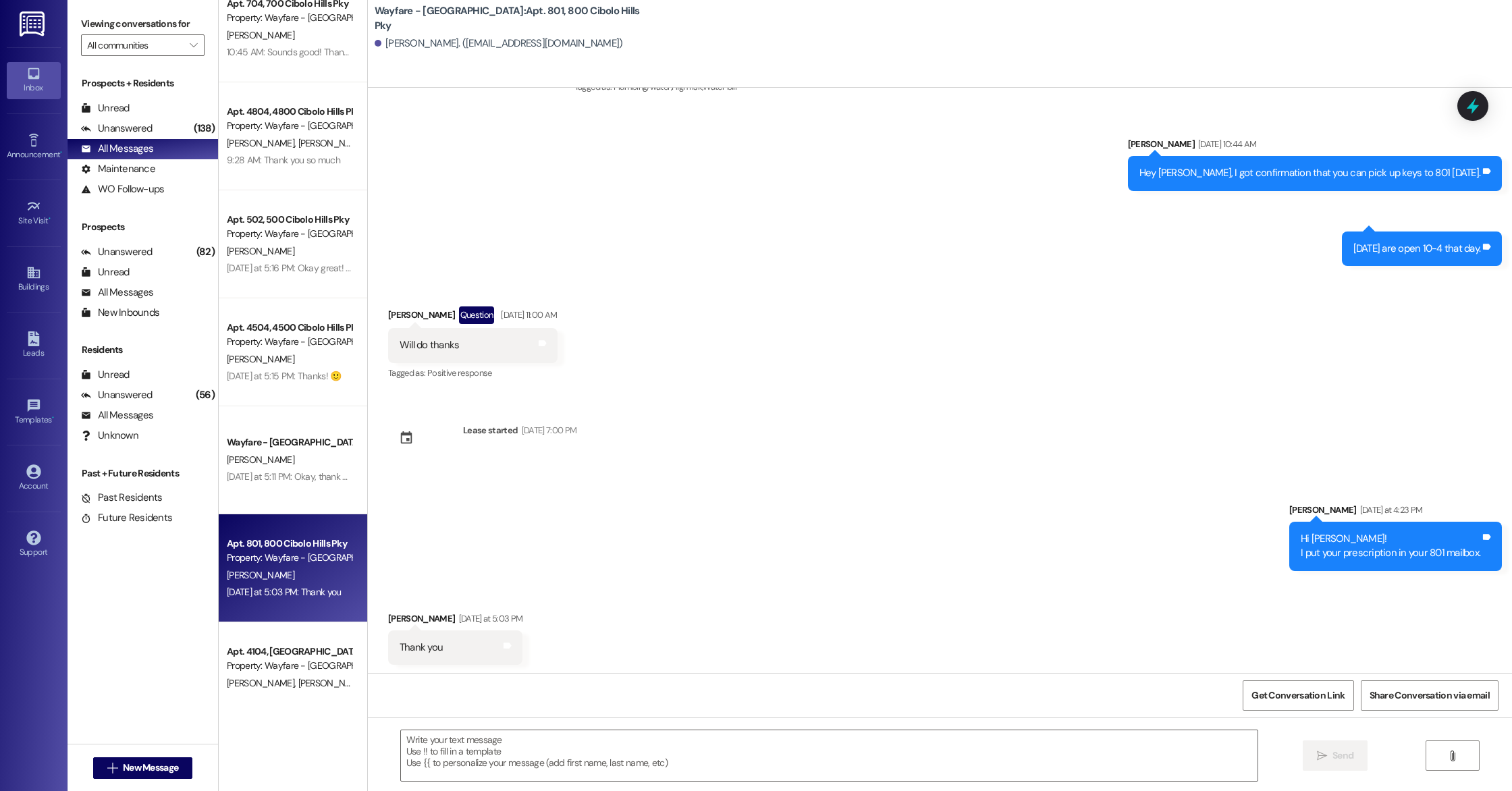
scroll to position [2461, 0]
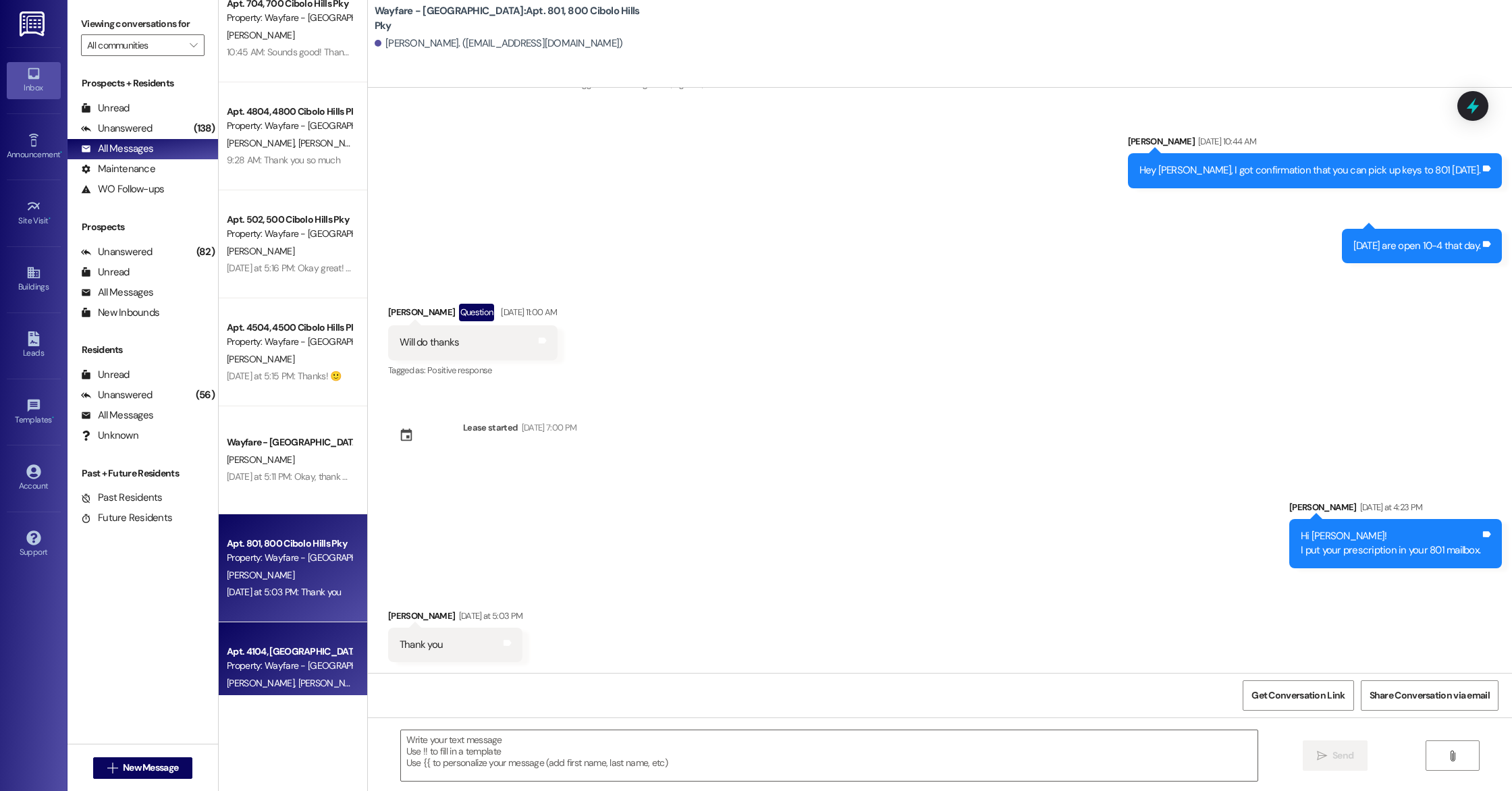
click at [292, 649] on div "Apt. 4104, 4100 Cibolo Hills Pky" at bounding box center [290, 651] width 125 height 14
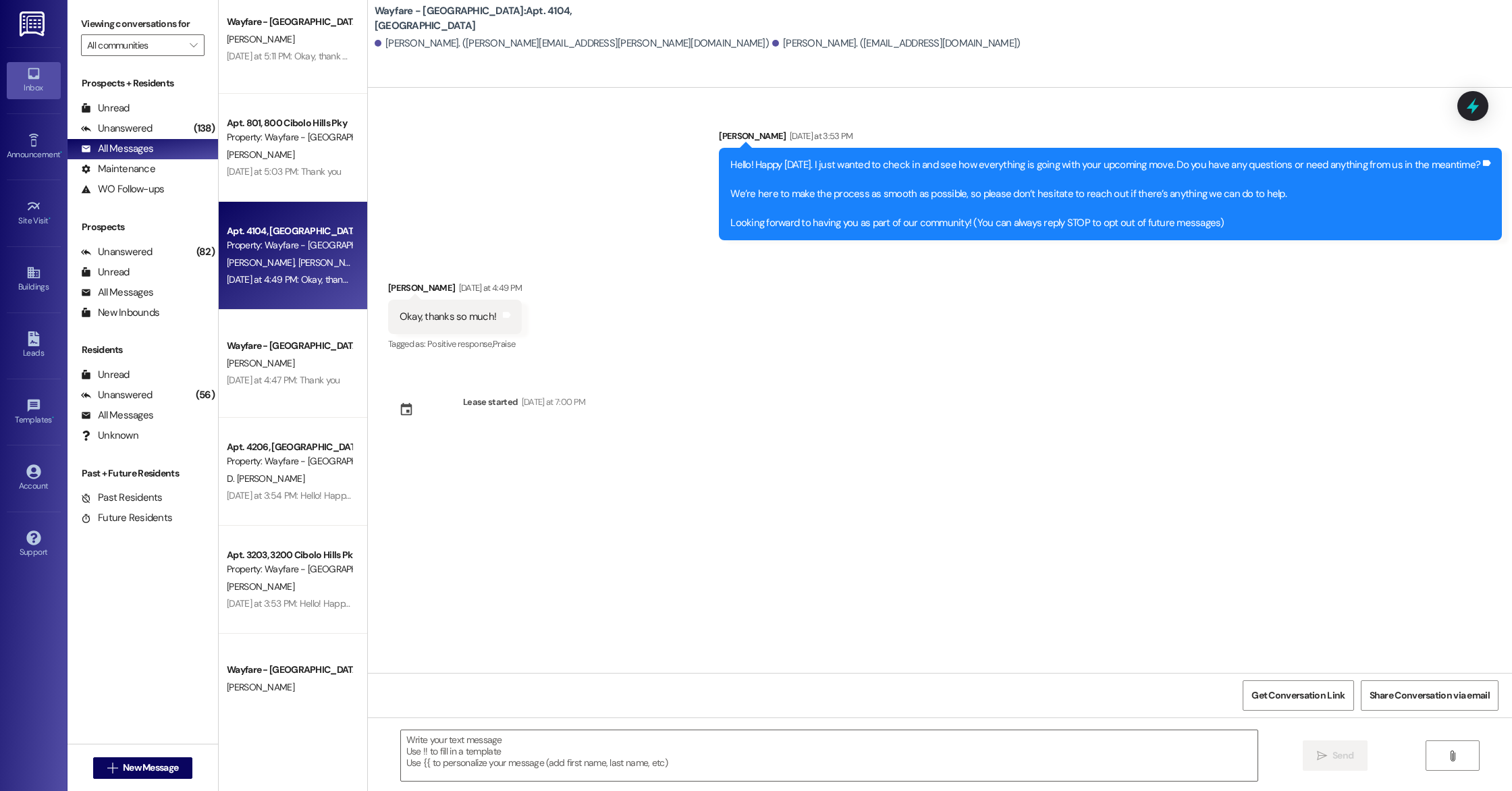
scroll to position [990, 0]
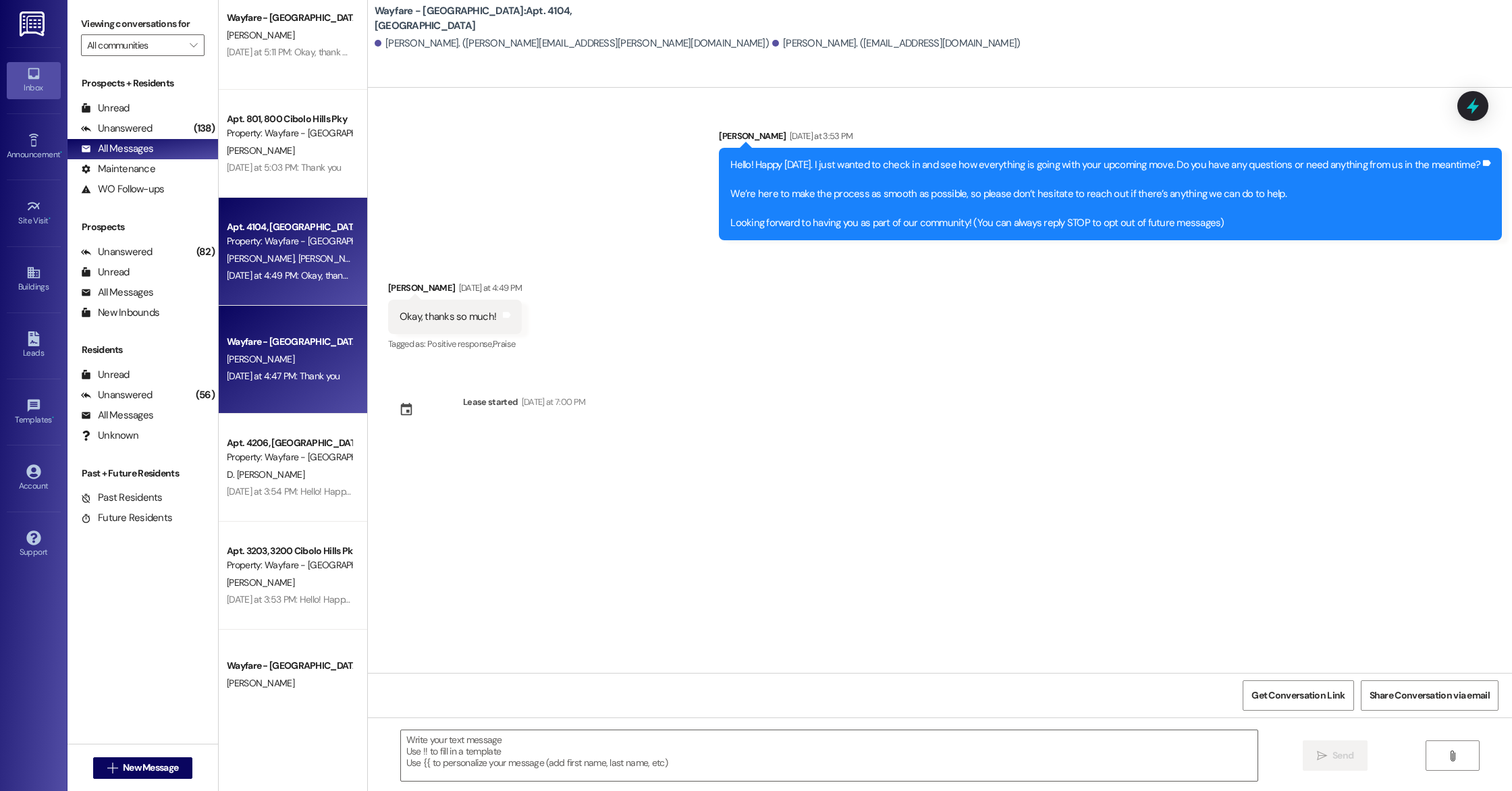
click at [312, 390] on div "Wayfare - Cibolo Hills Prospect B. Dominguez Yesterday at 4:47 PM: Thank you Ye…" at bounding box center [293, 359] width 149 height 108
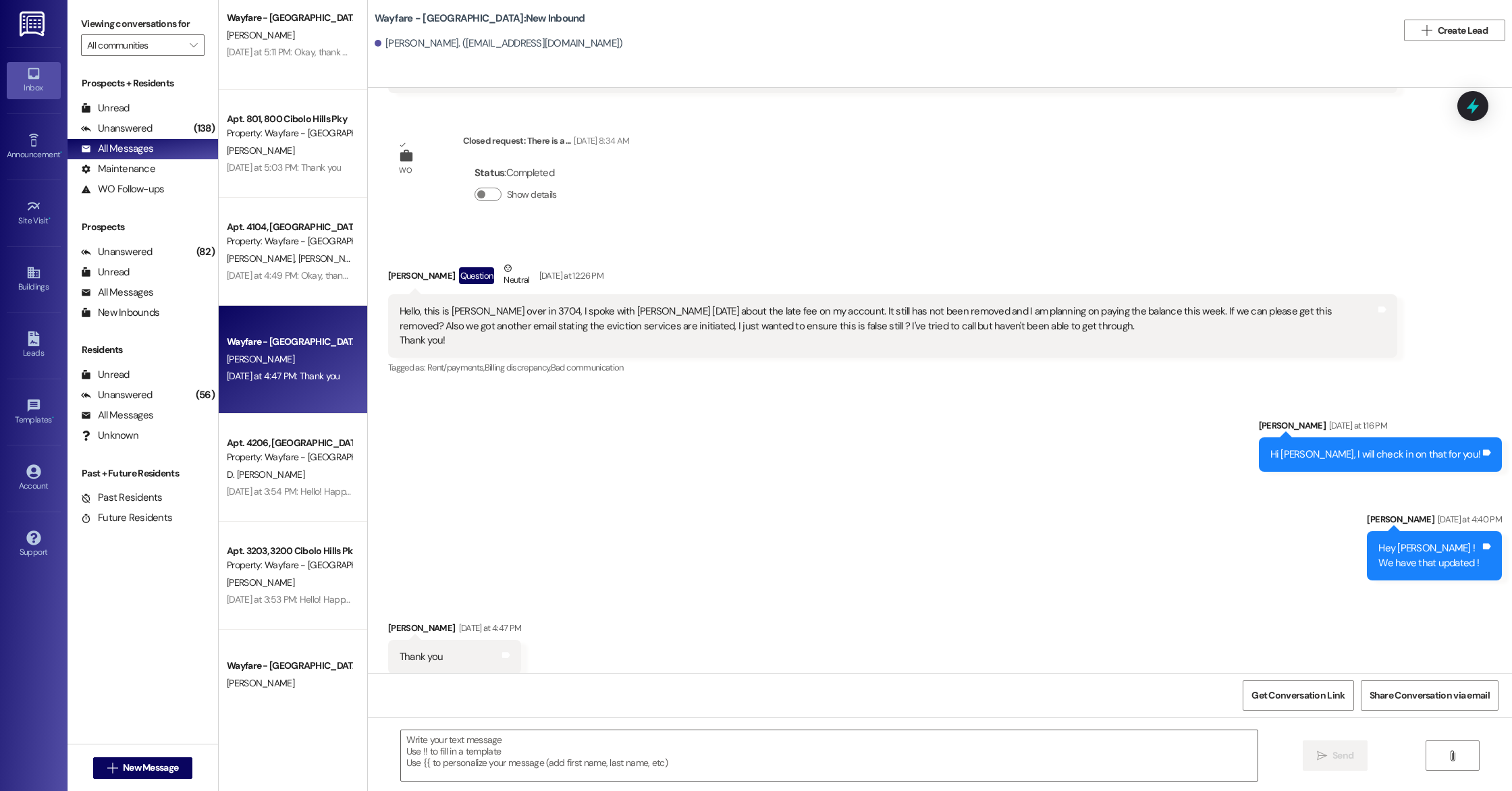
scroll to position [10312, 0]
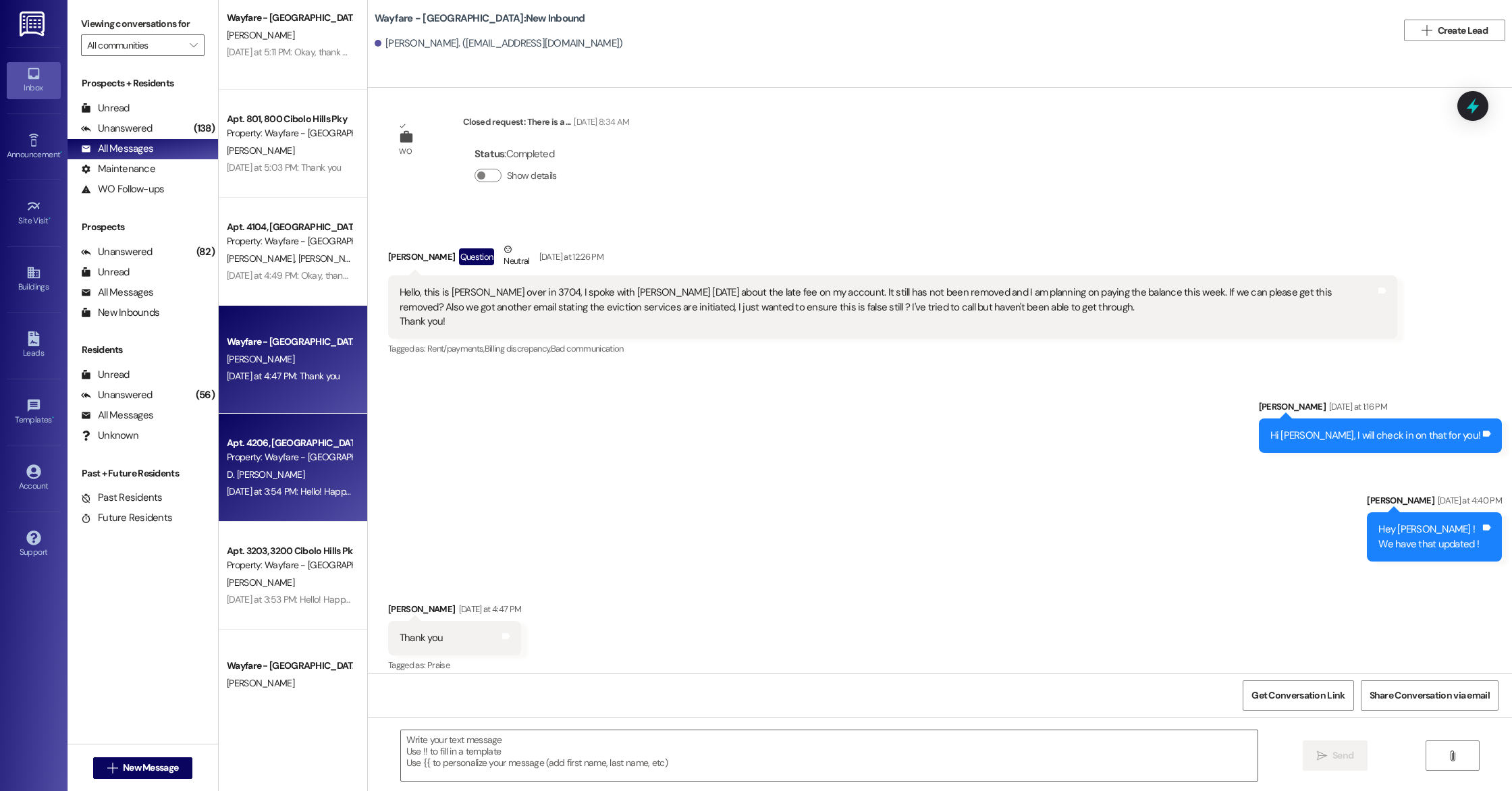
click at [333, 449] on div "Apt. 4206, 4200 Cibolo Hills Pky" at bounding box center [290, 443] width 125 height 14
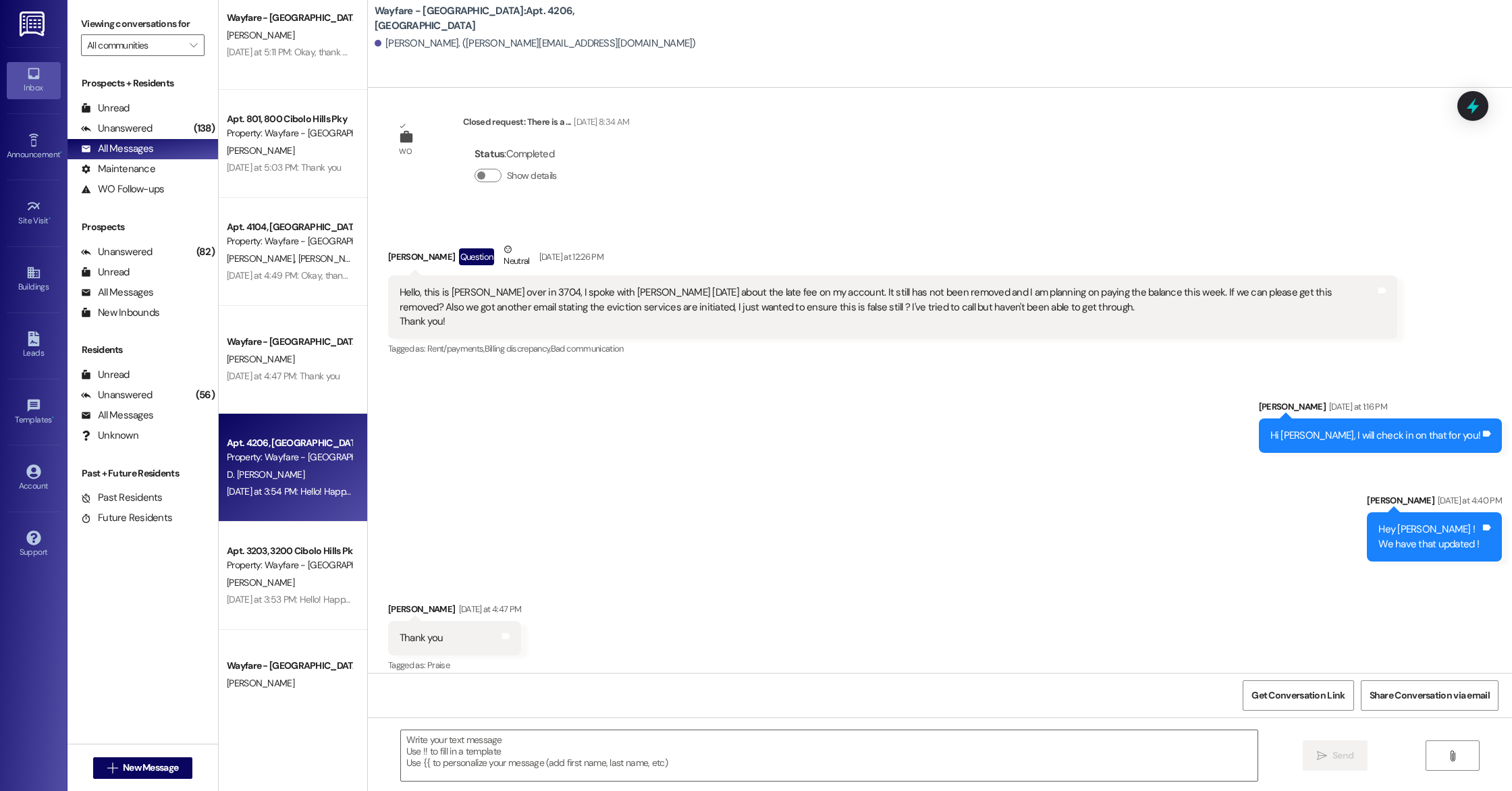
scroll to position [0, 0]
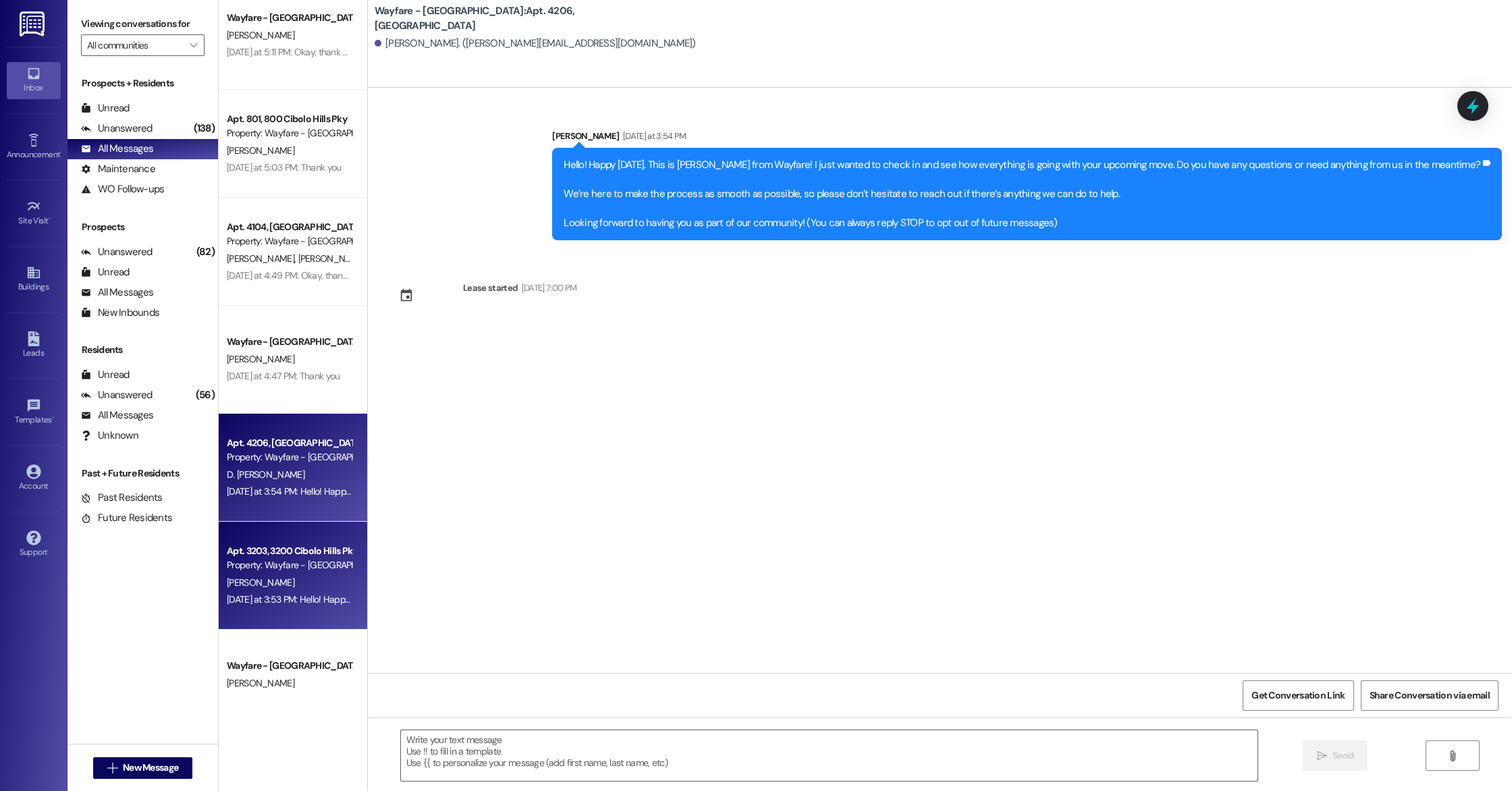
click at [273, 548] on div "Apt. 3203, 3200 Cibolo Hills Pky" at bounding box center [290, 551] width 125 height 14
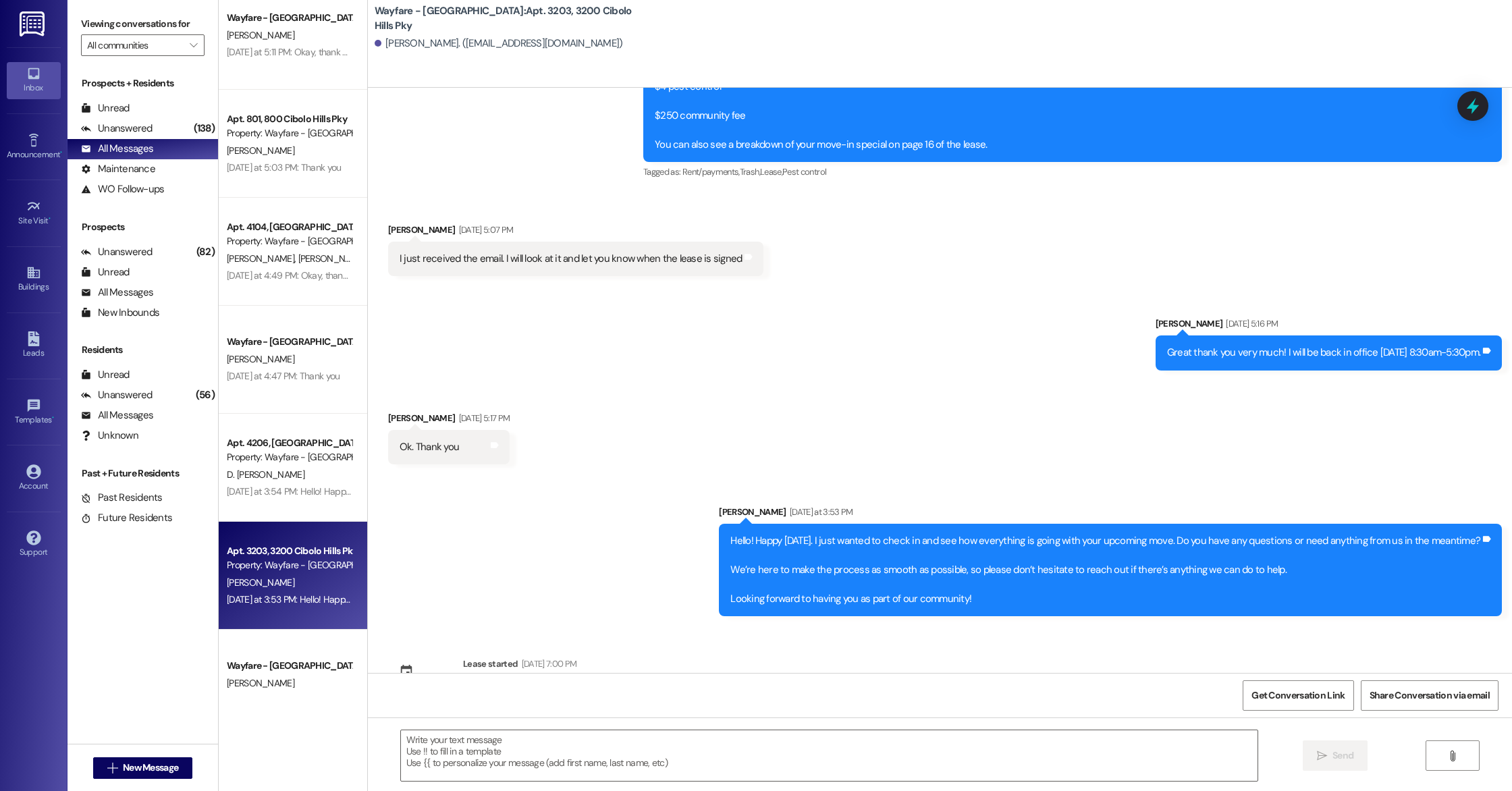
scroll to position [727, 0]
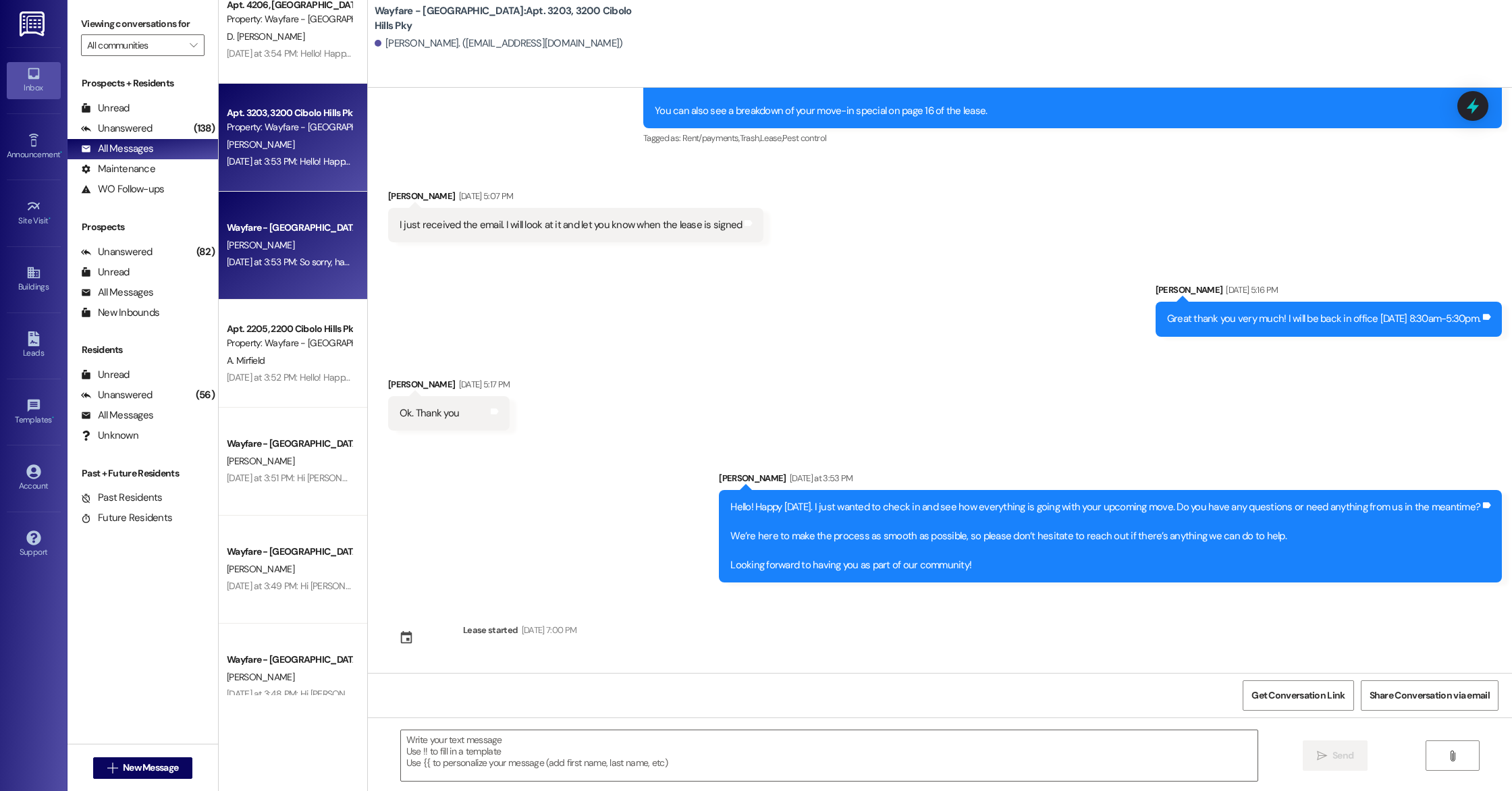
click at [237, 286] on div "Wayfare - Cibolo Hills Prospect B. Dominguez Yesterday at 4:47 PM: Thank you Ye…" at bounding box center [293, 347] width 149 height 695
click at [258, 275] on div "Wayfare - Cibolo Hills Prospect L. Hicks Yesterday at 3:53 PM: So sorry, had ap…" at bounding box center [293, 244] width 149 height 108
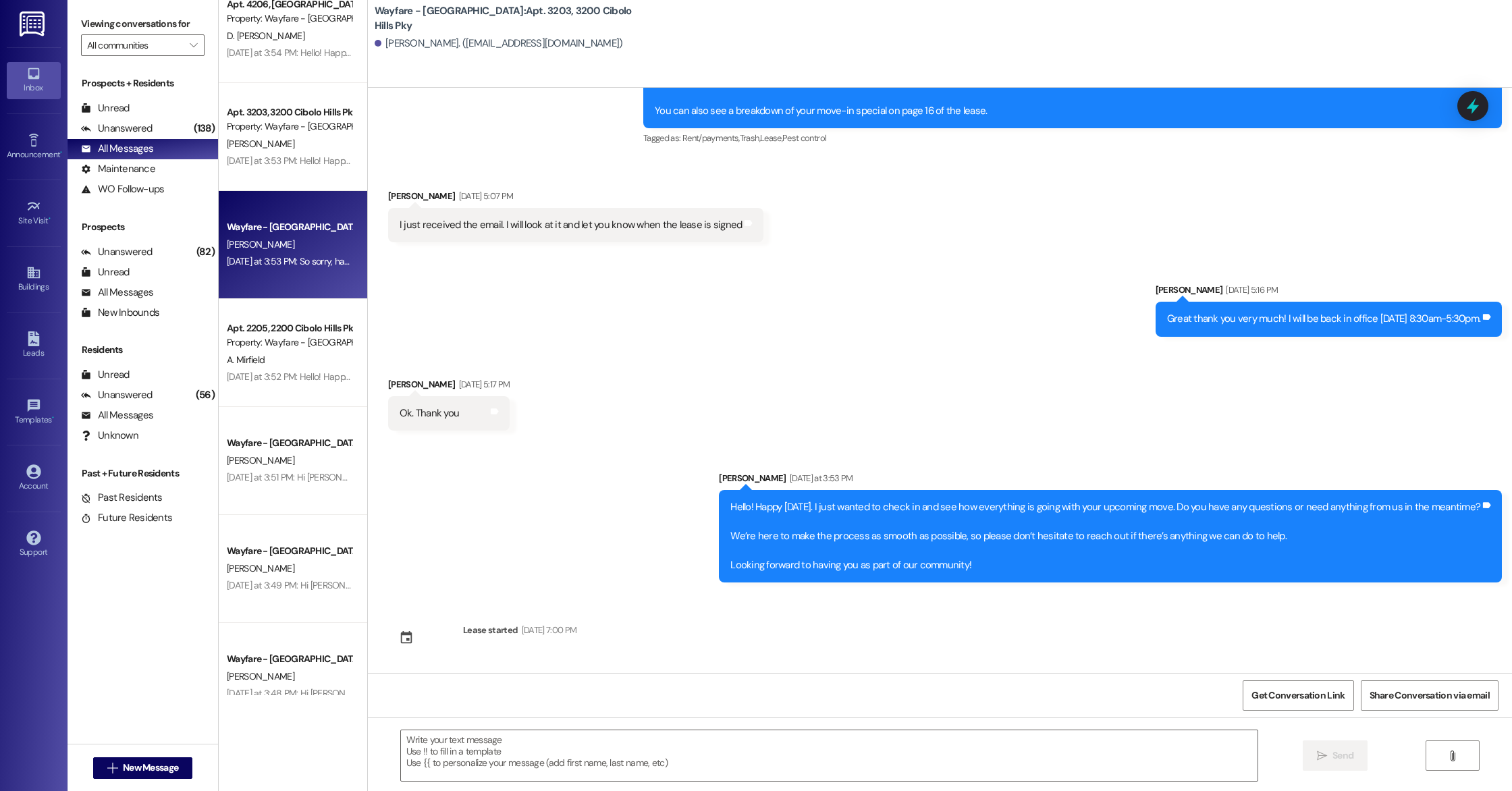
scroll to position [0, 0]
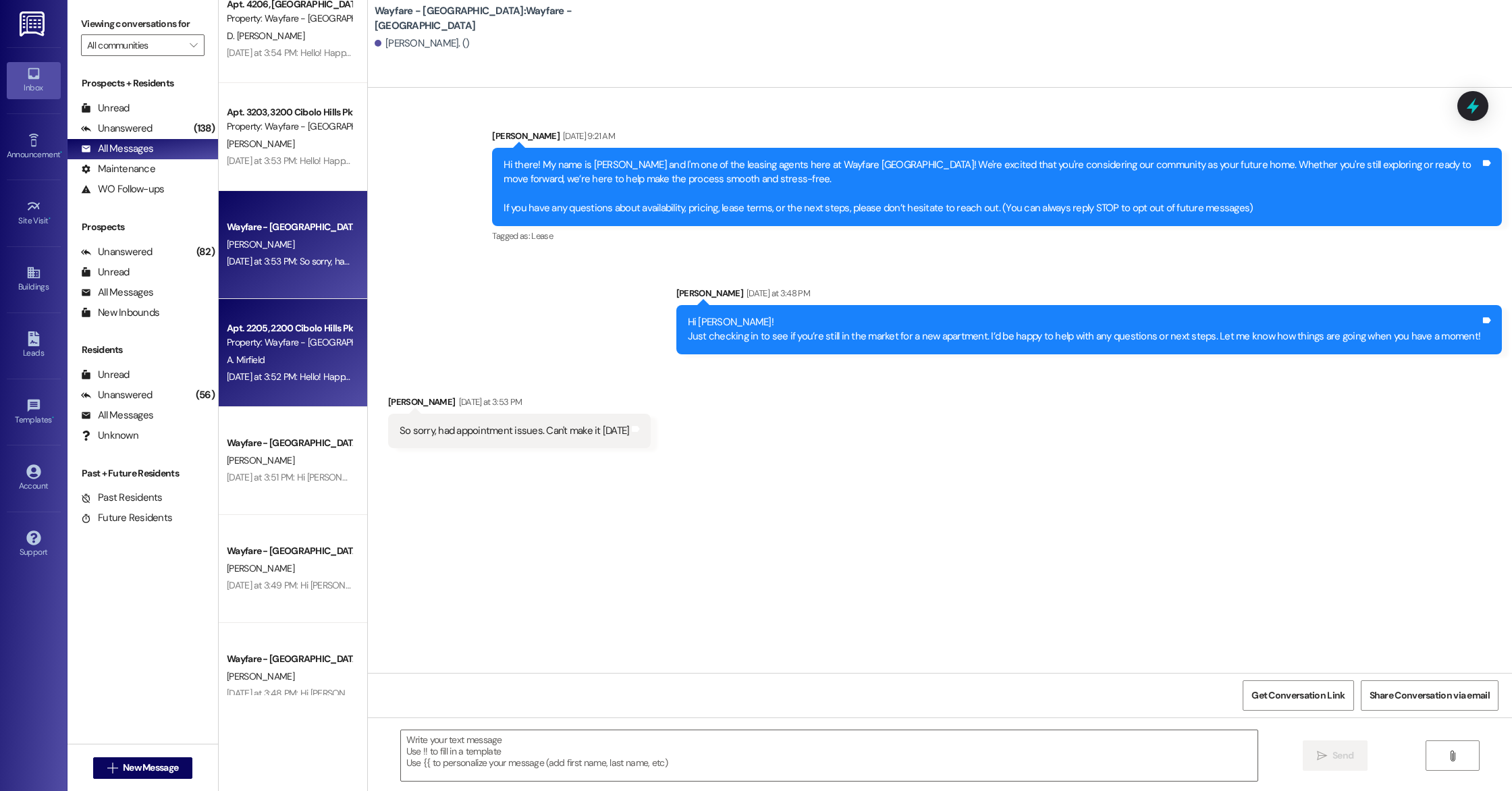
click at [266, 366] on div "A. Mirfield" at bounding box center [289, 359] width 128 height 17
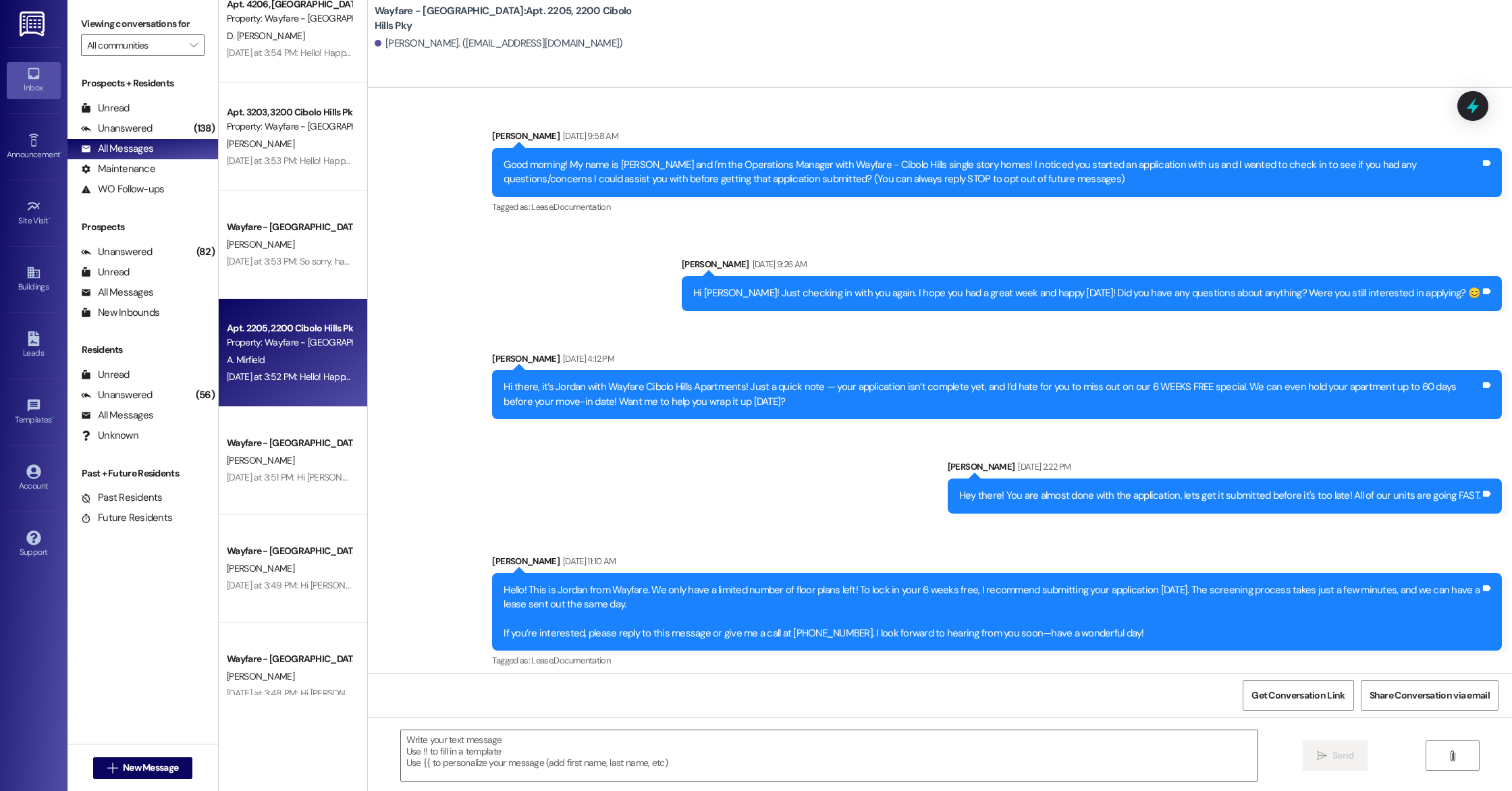
scroll to position [1430, 0]
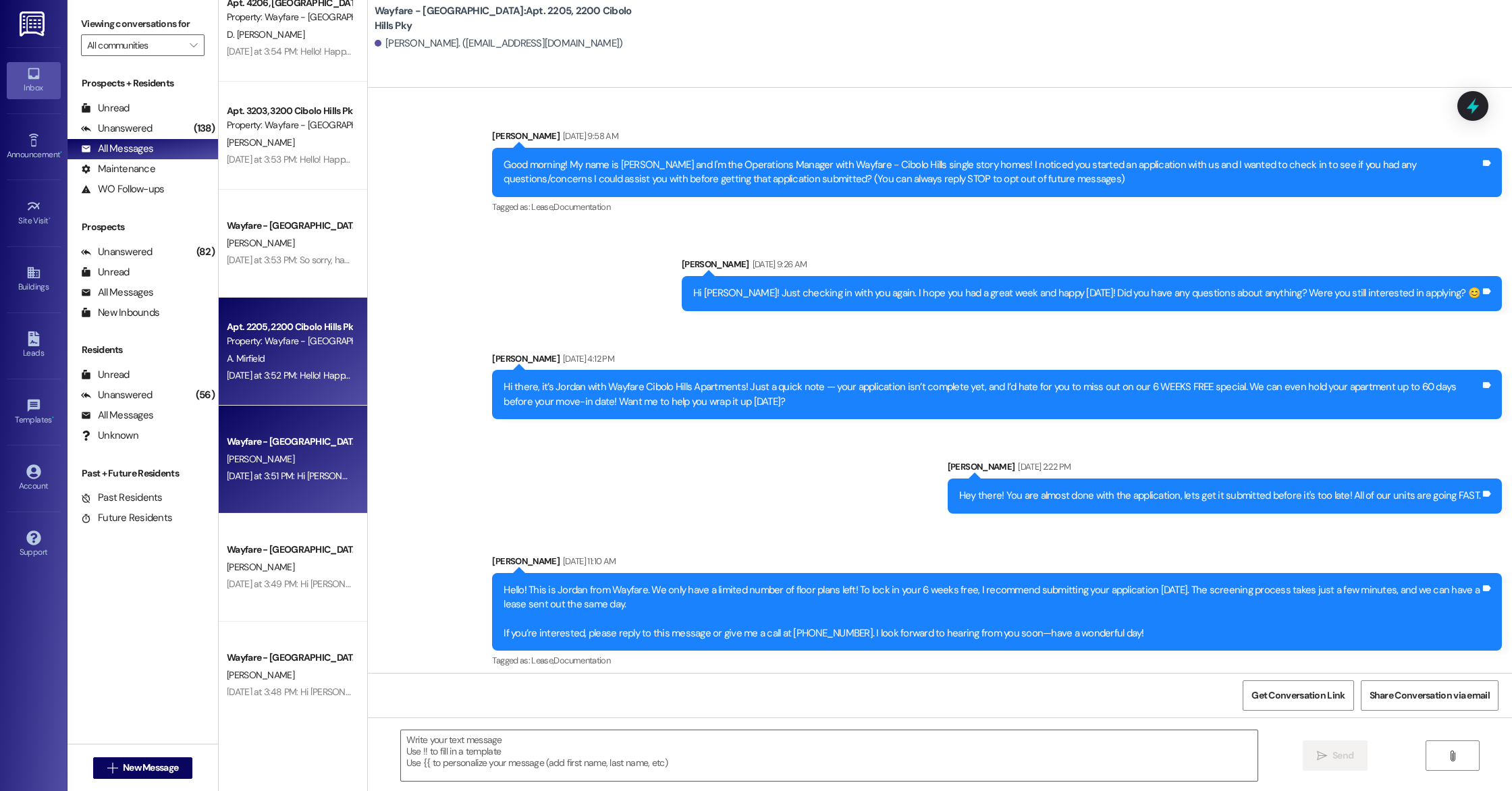
click at [295, 440] on div "Wayfare - Cibolo Hills Prospect" at bounding box center [290, 442] width 125 height 14
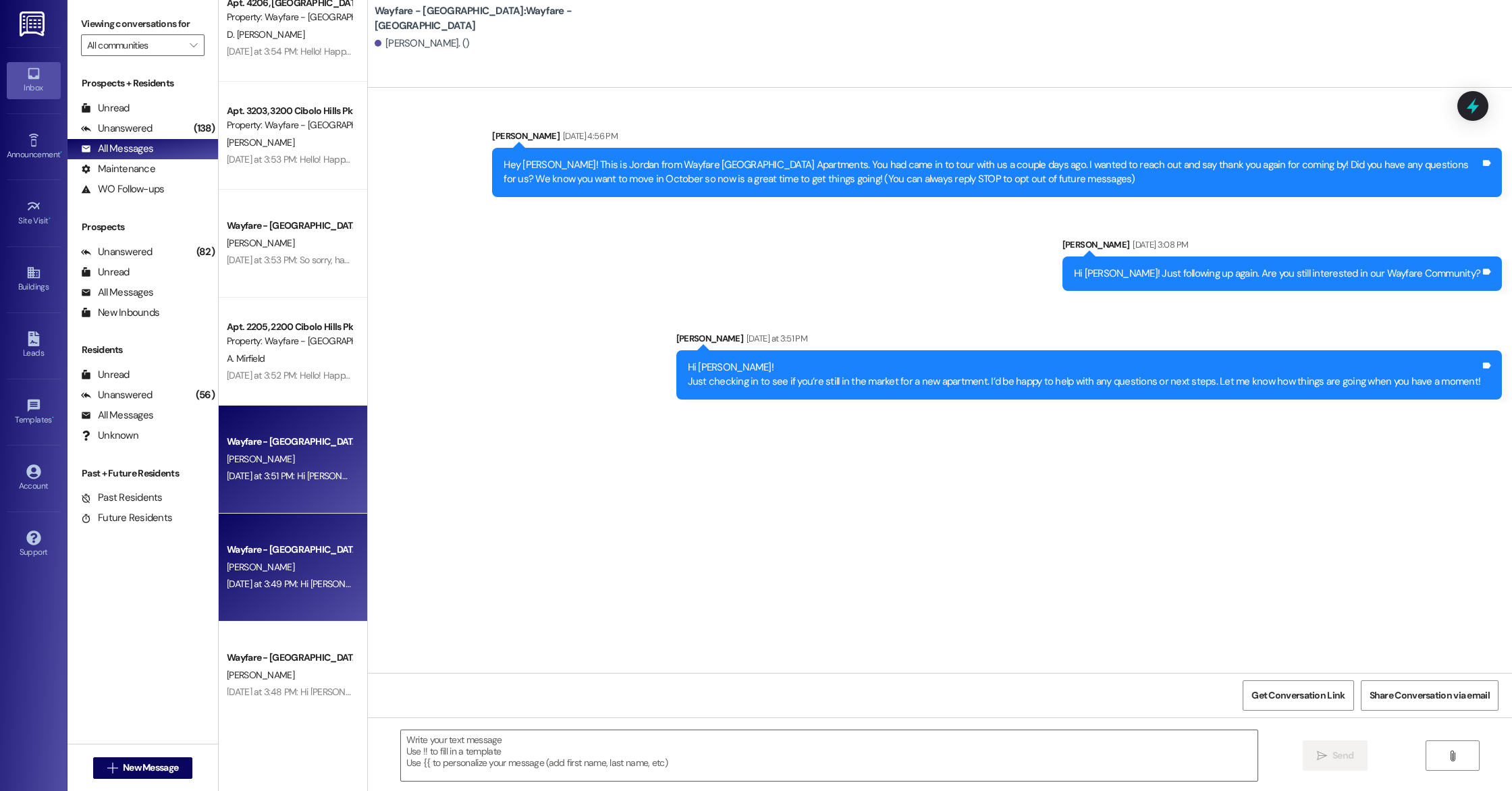
click at [326, 565] on div "T. Jackson" at bounding box center [289, 567] width 128 height 17
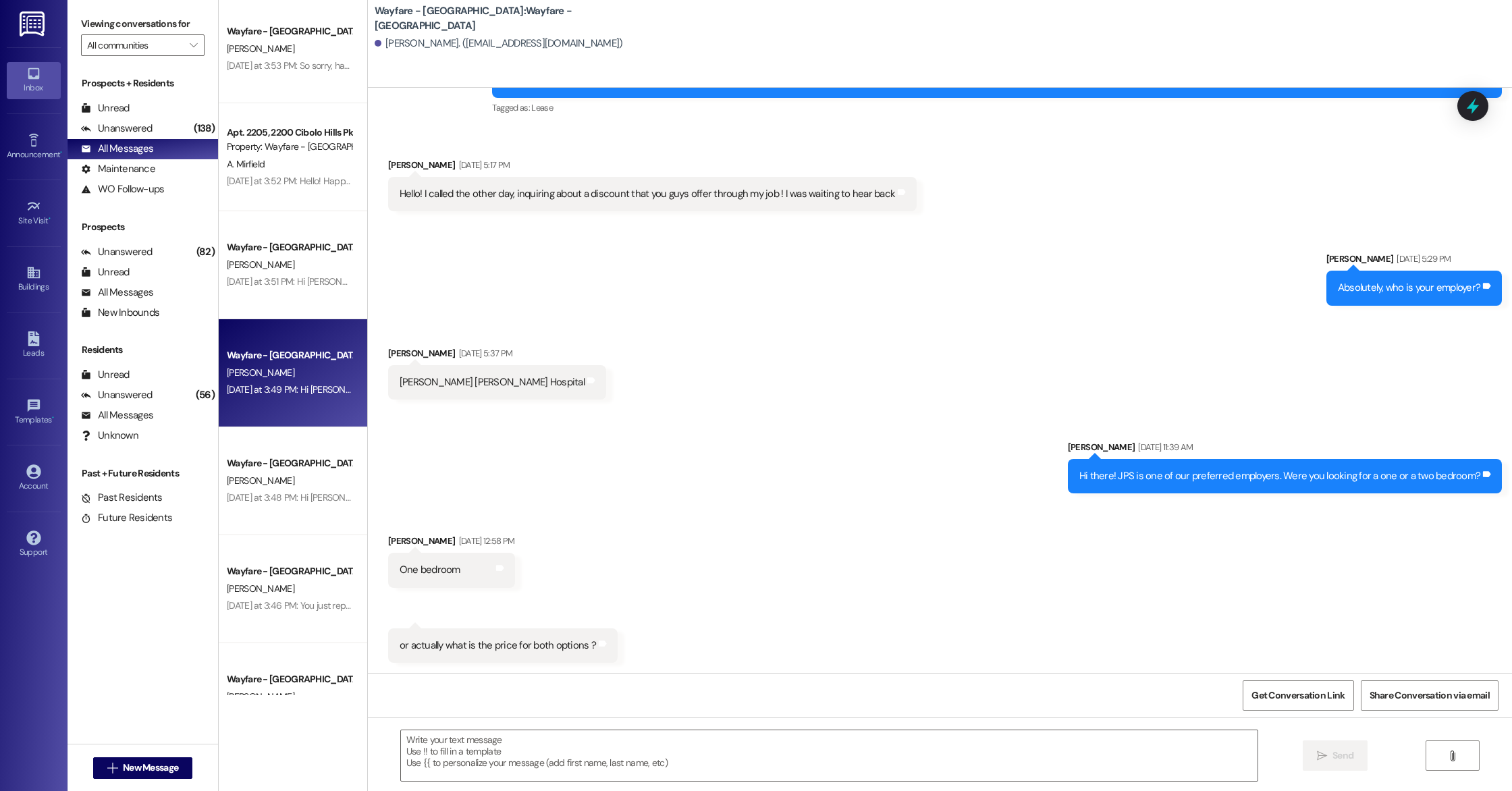
scroll to position [460, 0]
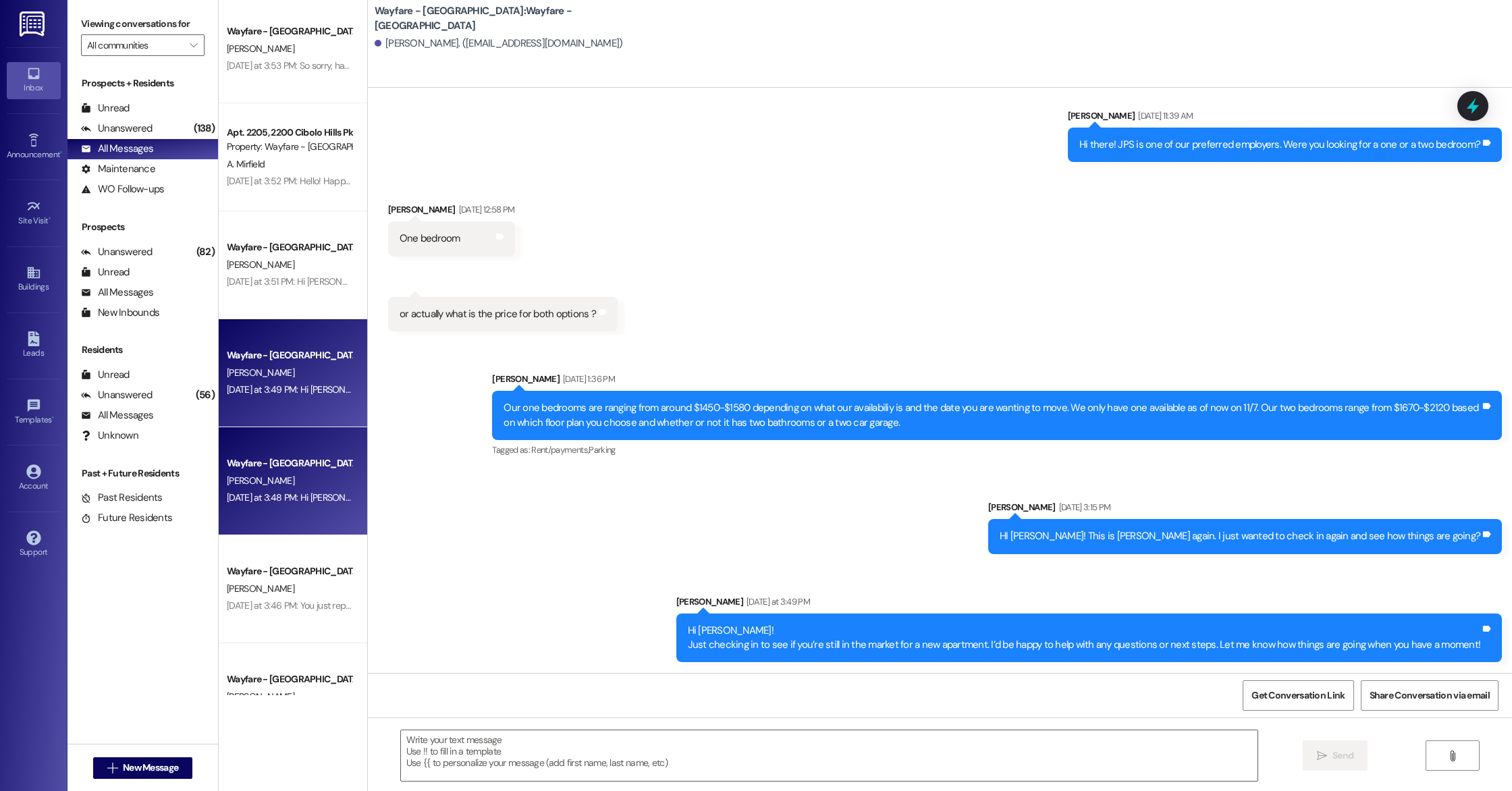
click at [295, 511] on div "Wayfare - Cibolo Hills Prospect D. Johnson Yesterday at 3:48 PM: Hi Darla! Just…" at bounding box center [293, 480] width 149 height 108
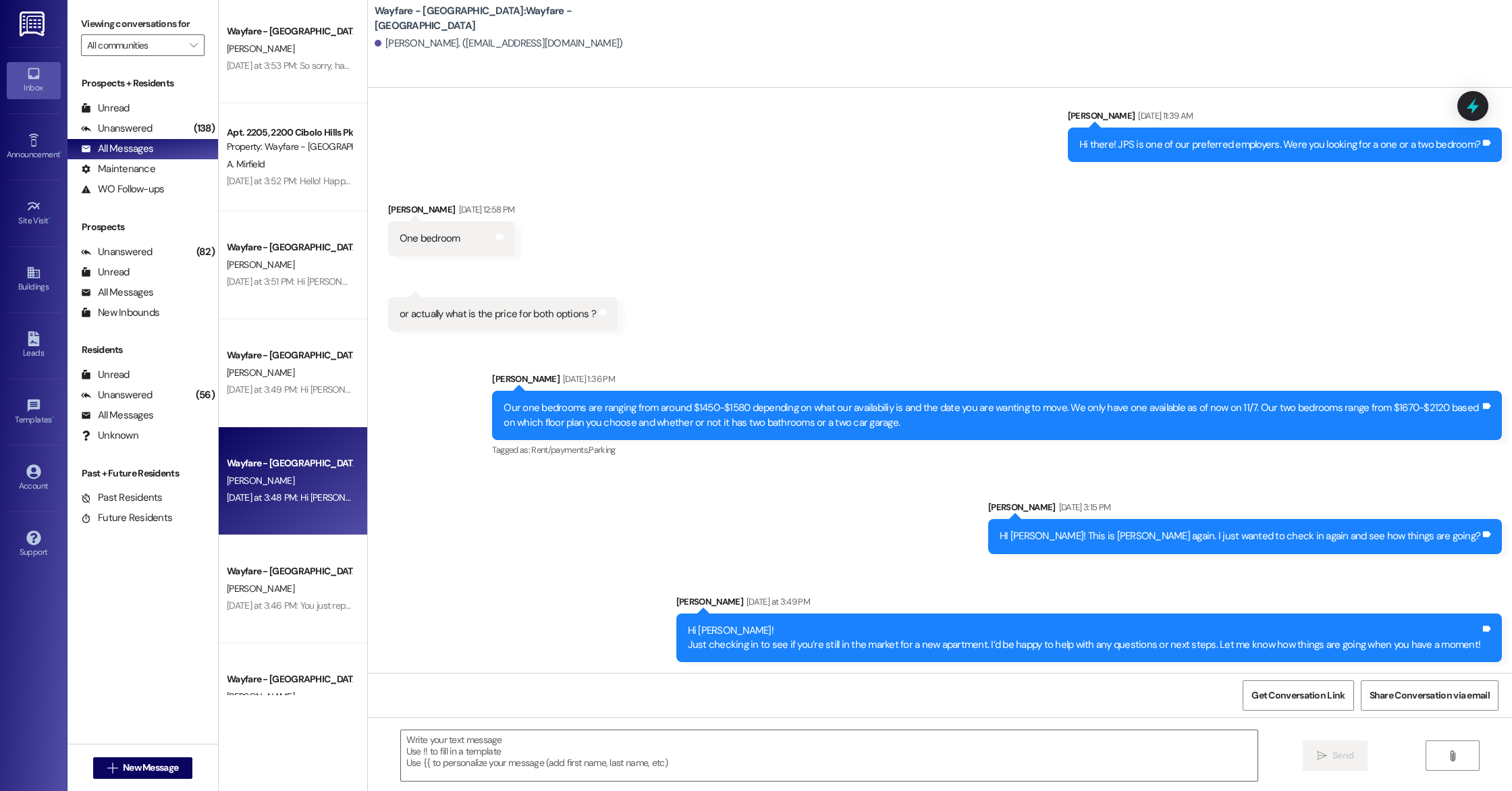
scroll to position [0, 0]
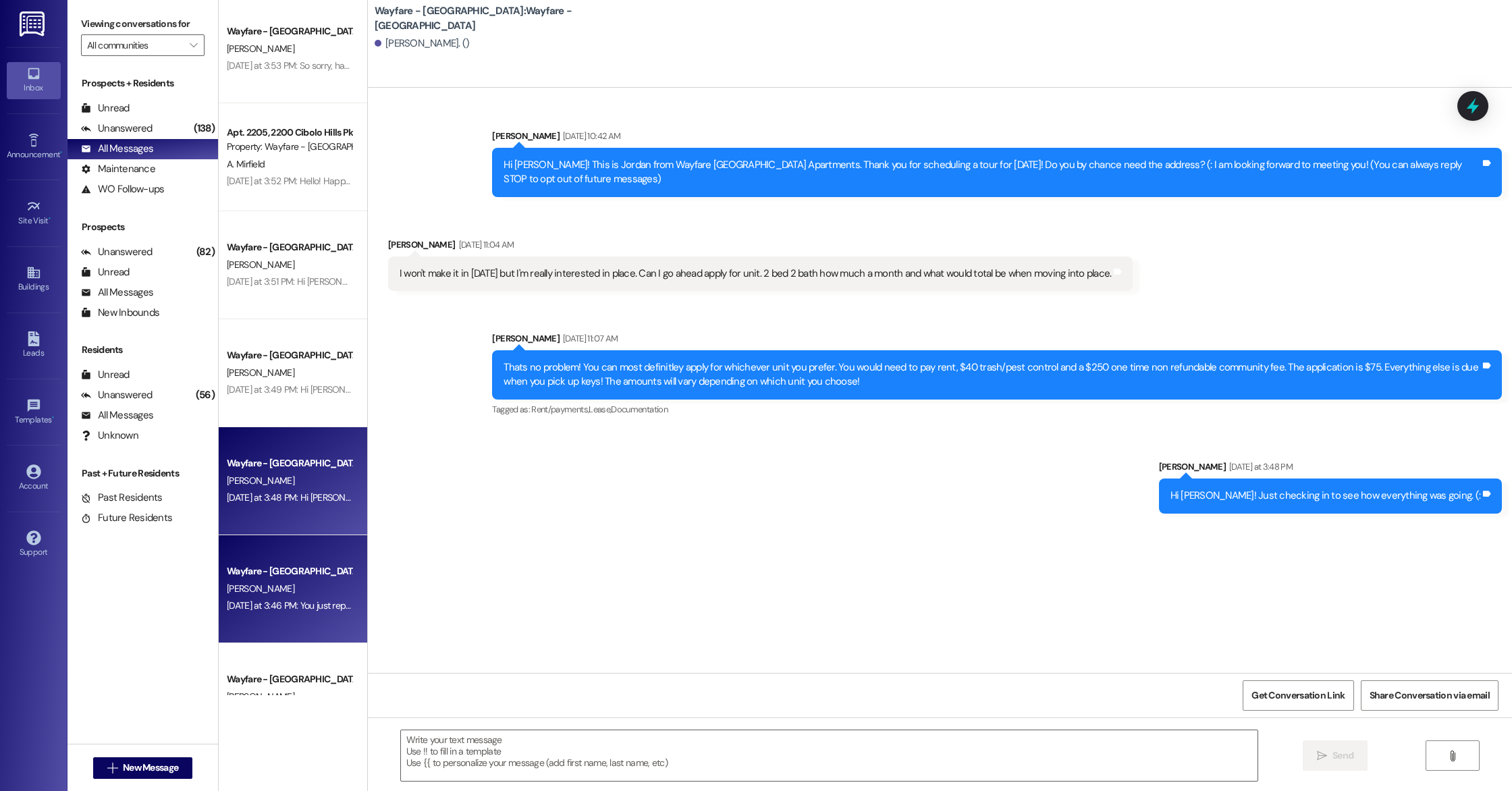
click at [247, 598] on div "Yesterday at 3:46 PM: You just replied 'Stop'. Are you sure you want to opt out…" at bounding box center [289, 605] width 128 height 17
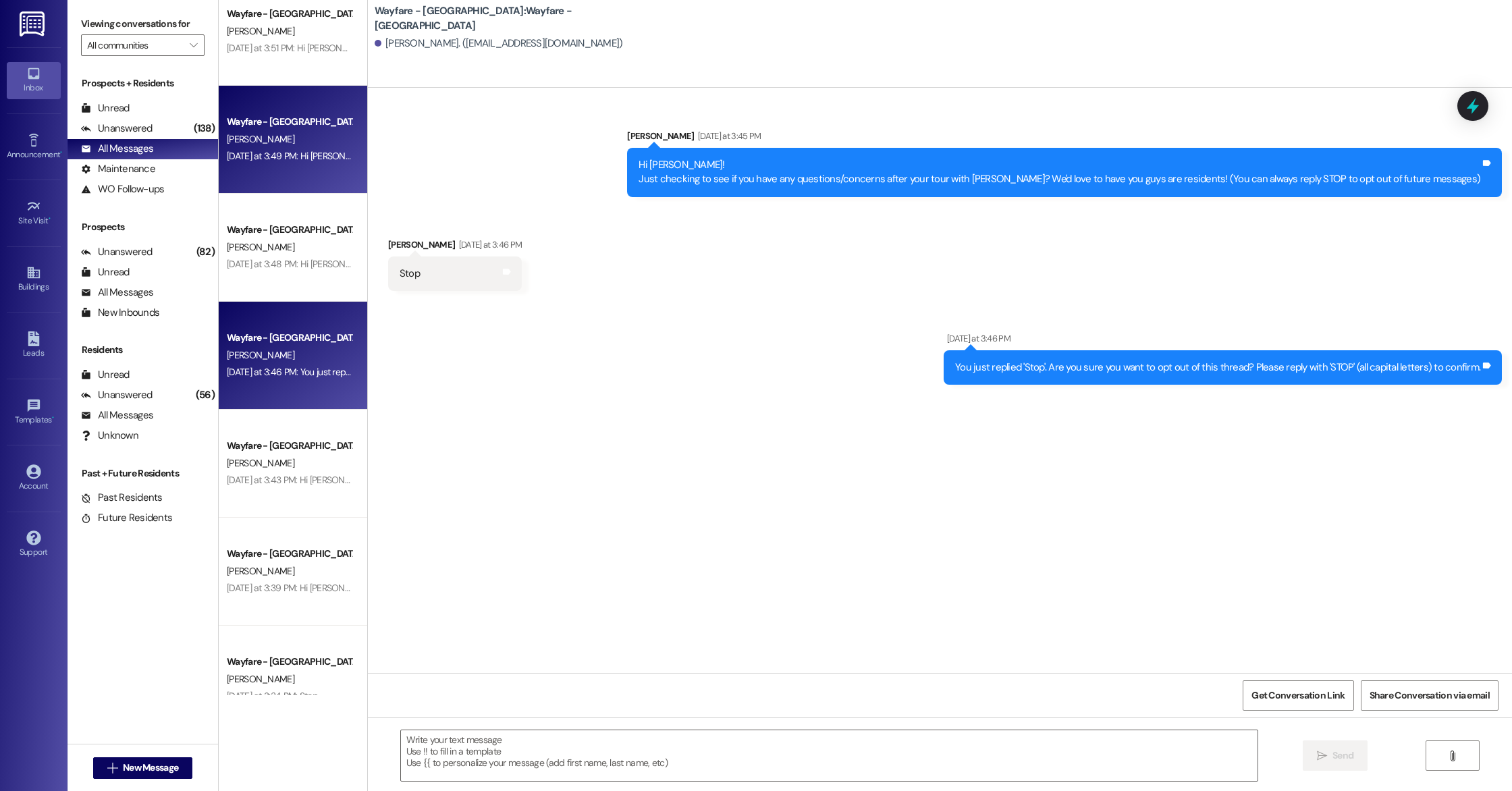
scroll to position [1869, 0]
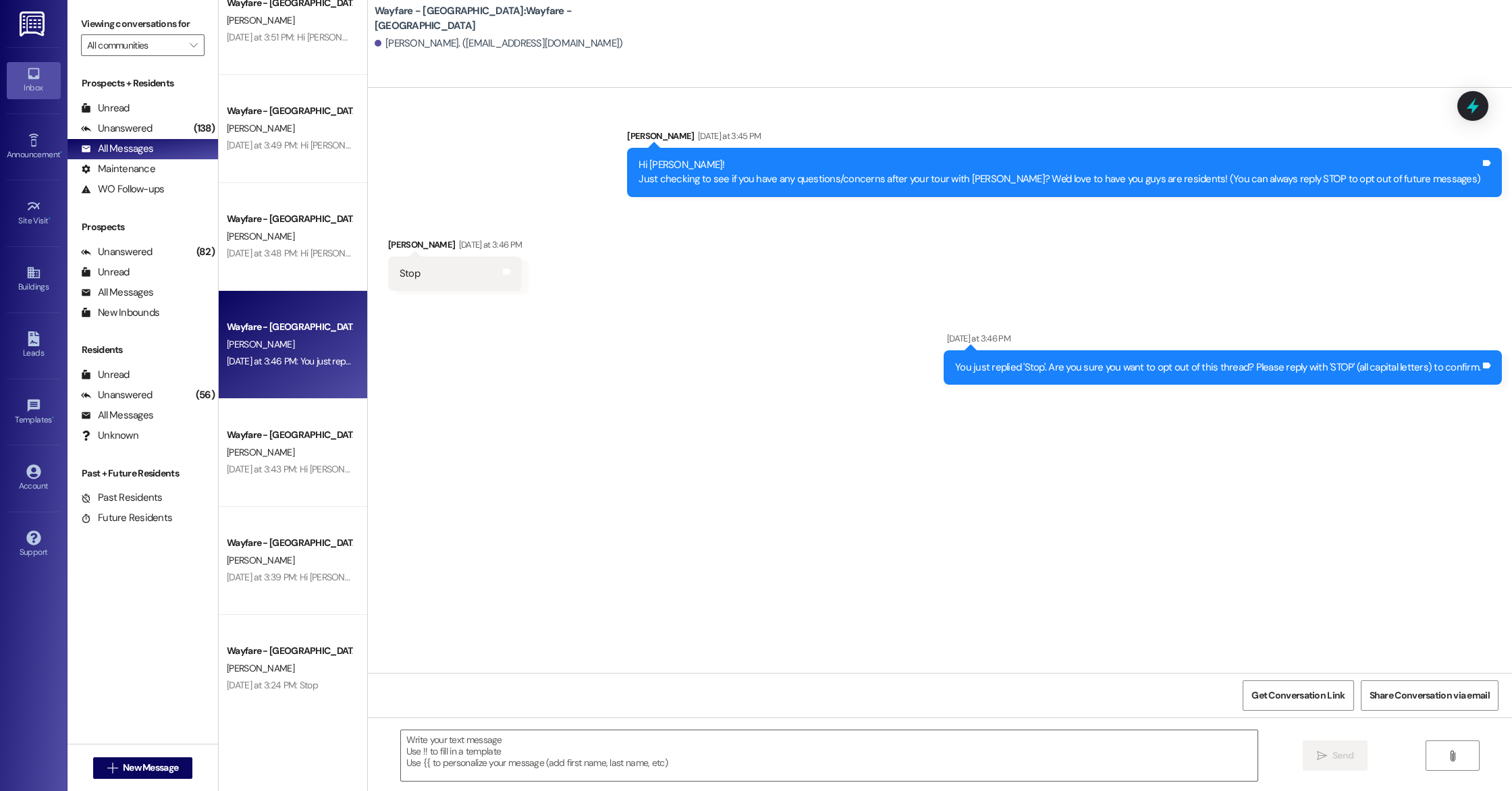
click at [301, 453] on div "Apt. 2205, 2200 Cibolo Hills Pky Property: Wayfare - Cibolo Hills A. Mirfield Y…" at bounding box center [293, 347] width 149 height 695
click at [301, 453] on div "A. Baker" at bounding box center [289, 452] width 128 height 17
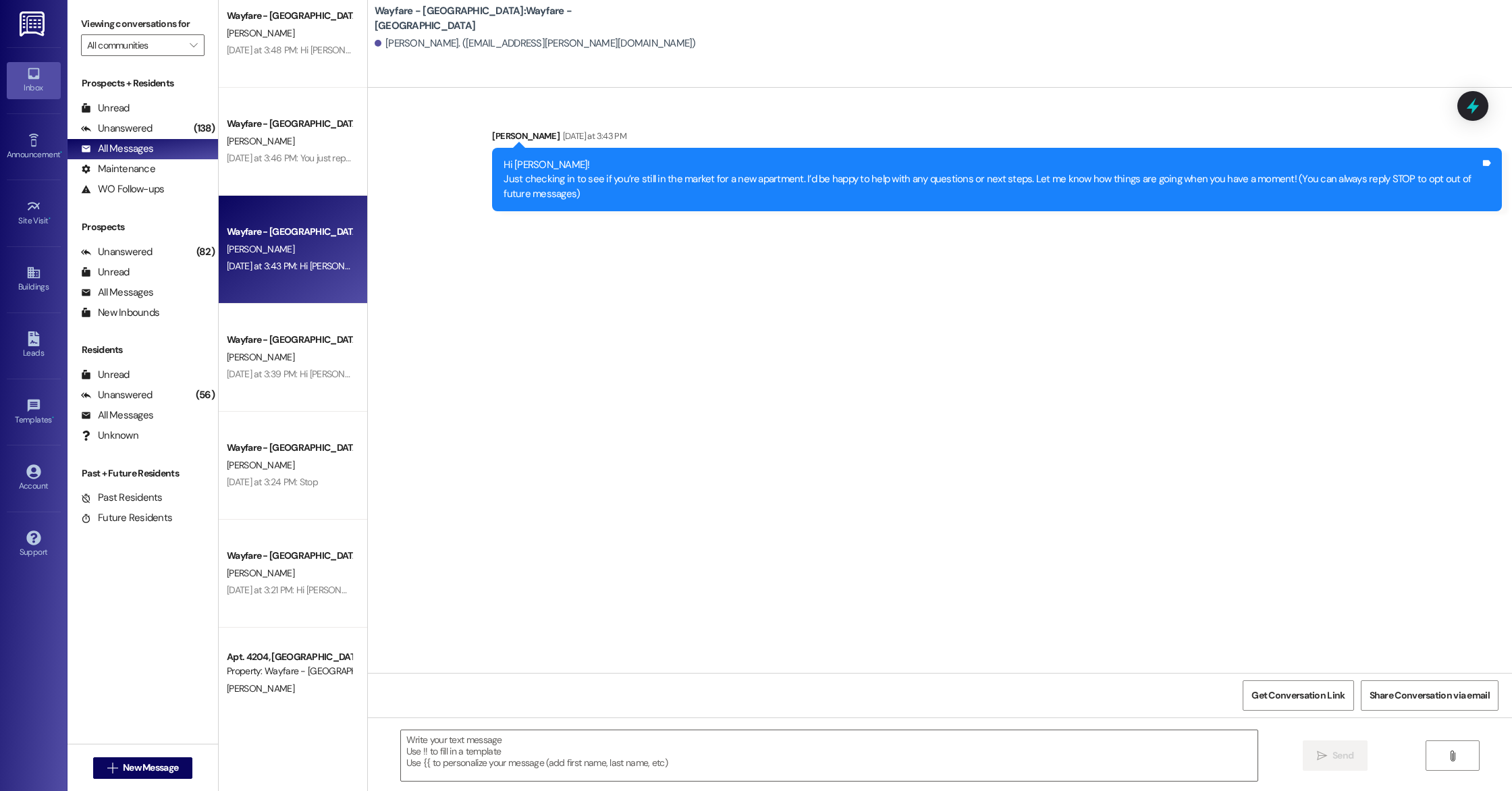
scroll to position [2074, 0]
click at [305, 347] on div "Wayfare - Cibolo Hills Prospect T. Jackson Yesterday at 3:49 PM: Hi Trinity! Ju…" at bounding box center [293, 347] width 149 height 695
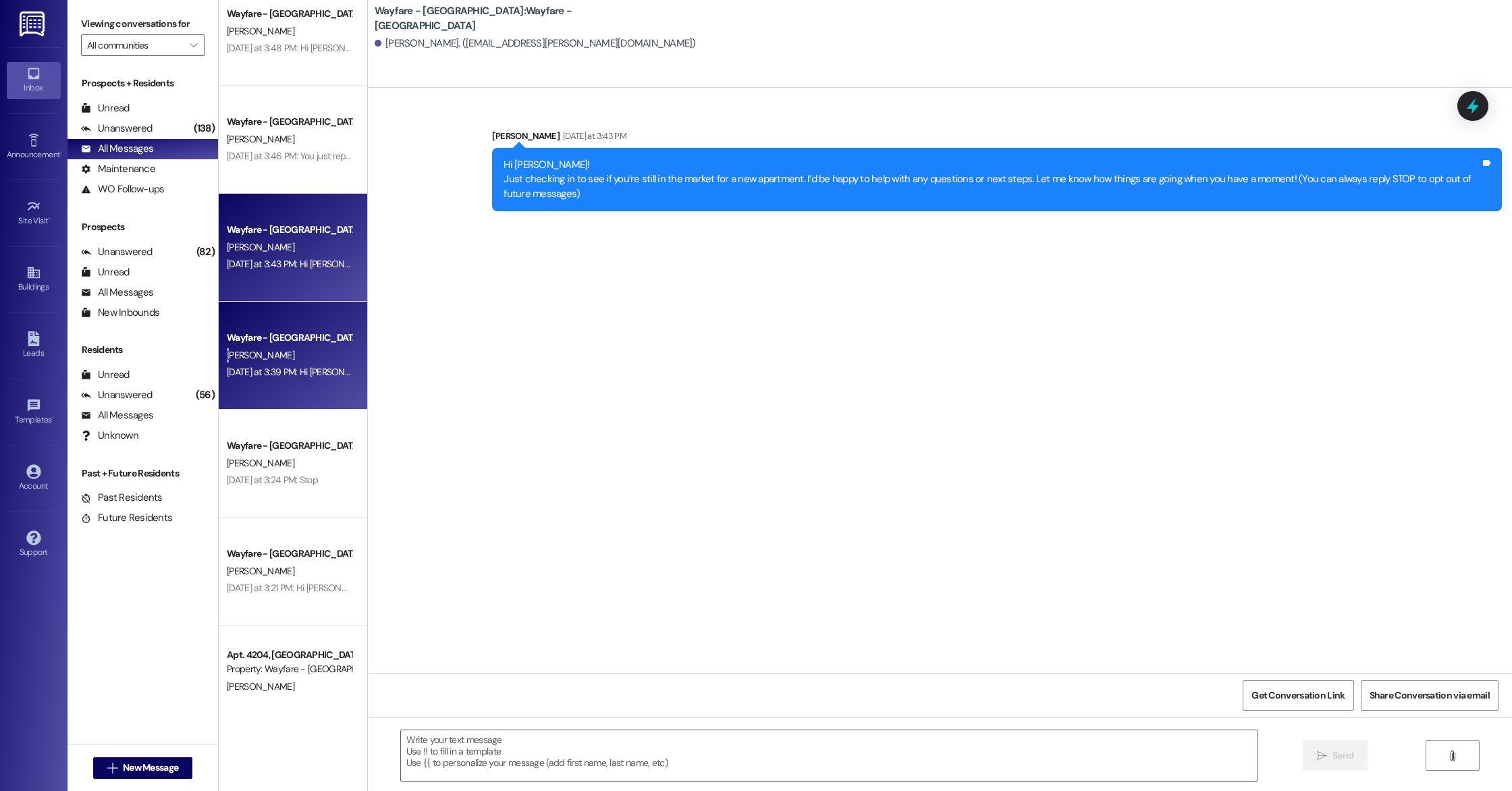
click at [305, 347] on div "B. Smith" at bounding box center [289, 355] width 128 height 17
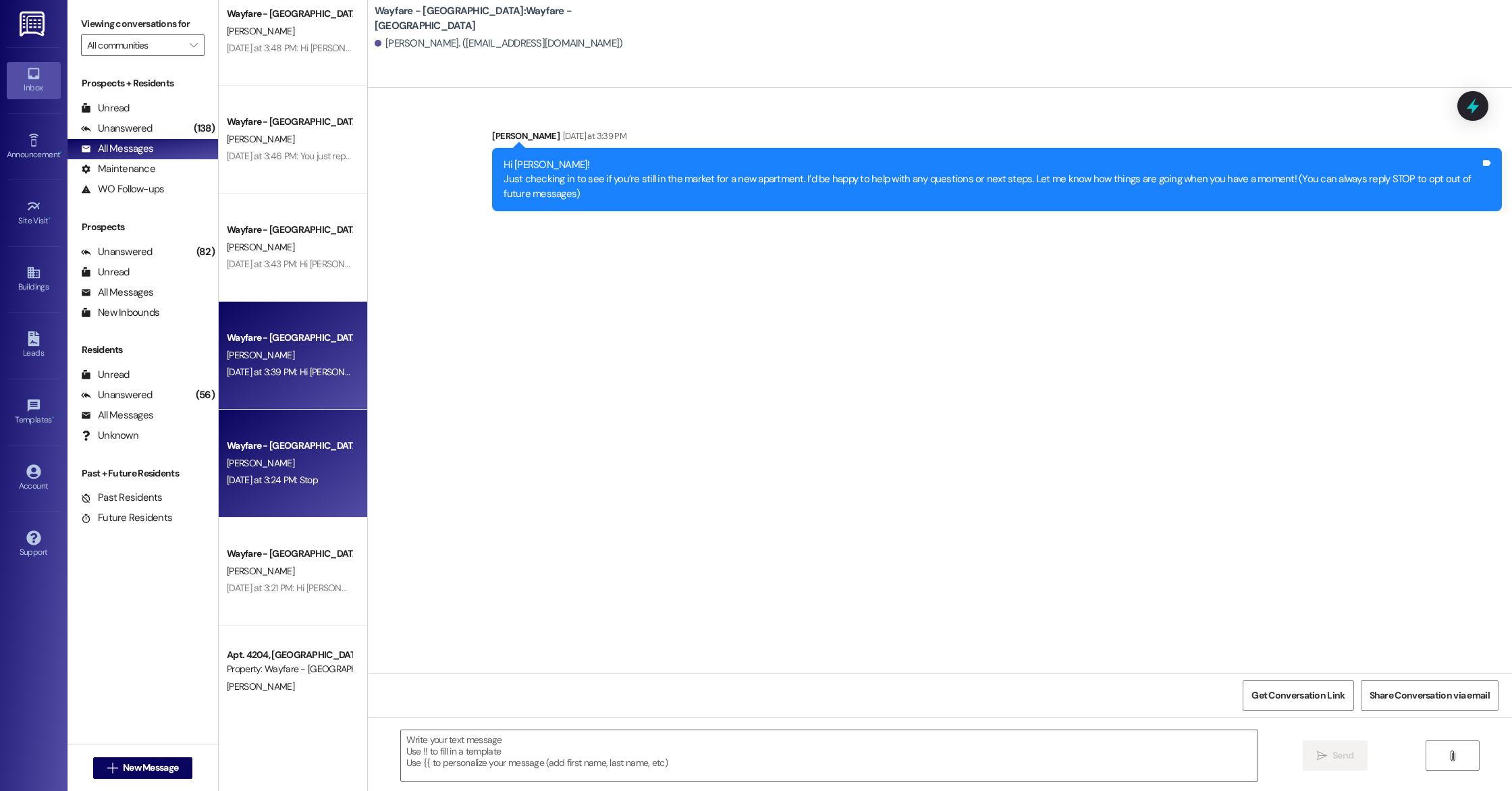
click at [257, 480] on div "Yesterday at 3:24 PM: Stop Yesterday at 3:24 PM: Stop" at bounding box center [273, 479] width 91 height 12
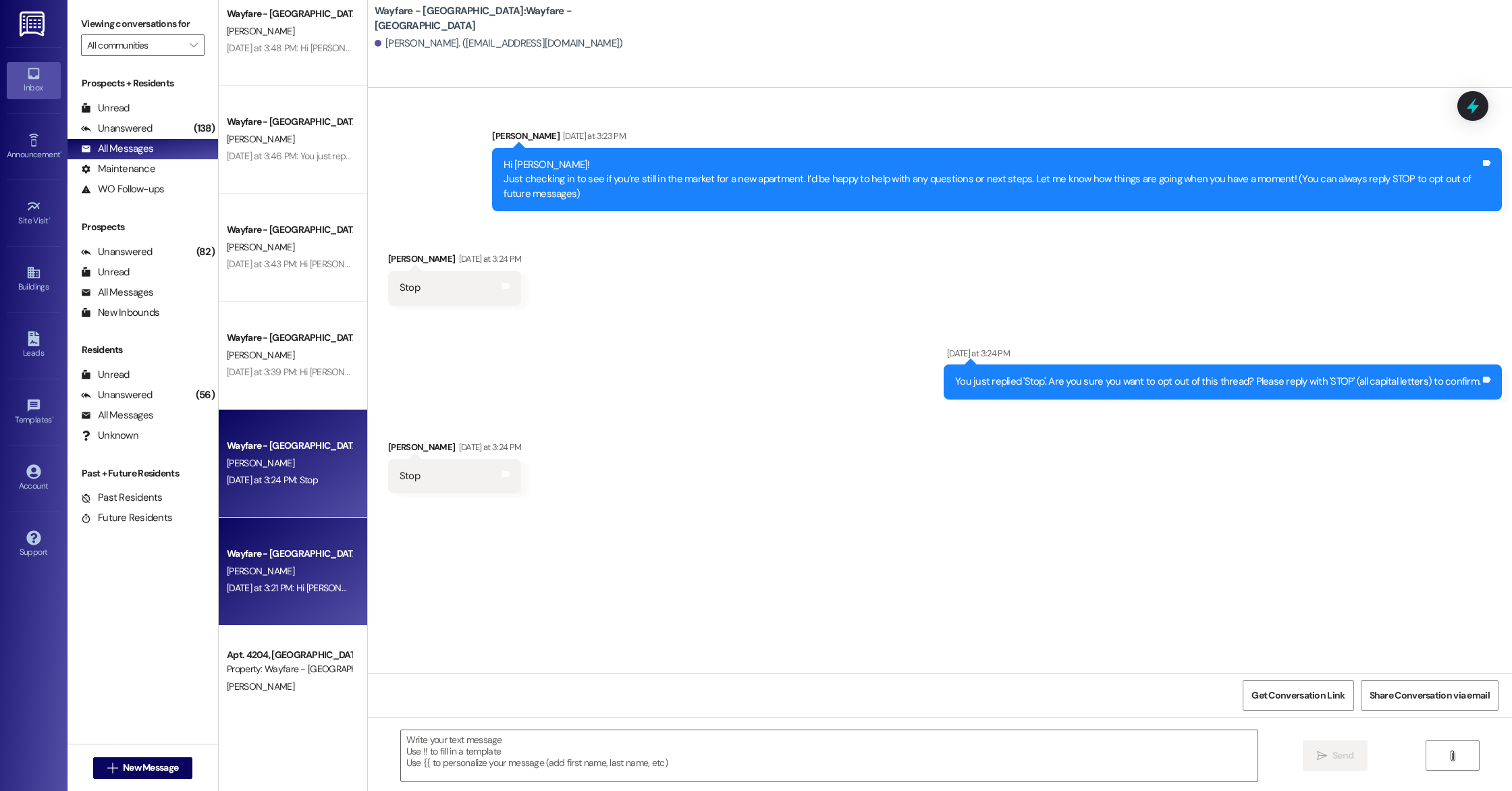
click at [340, 564] on div "Wayfare - Cibolo Hills Prospect K. molina Yesterday at 3:21 PM: Hi Kristie! Jus…" at bounding box center [293, 572] width 149 height 108
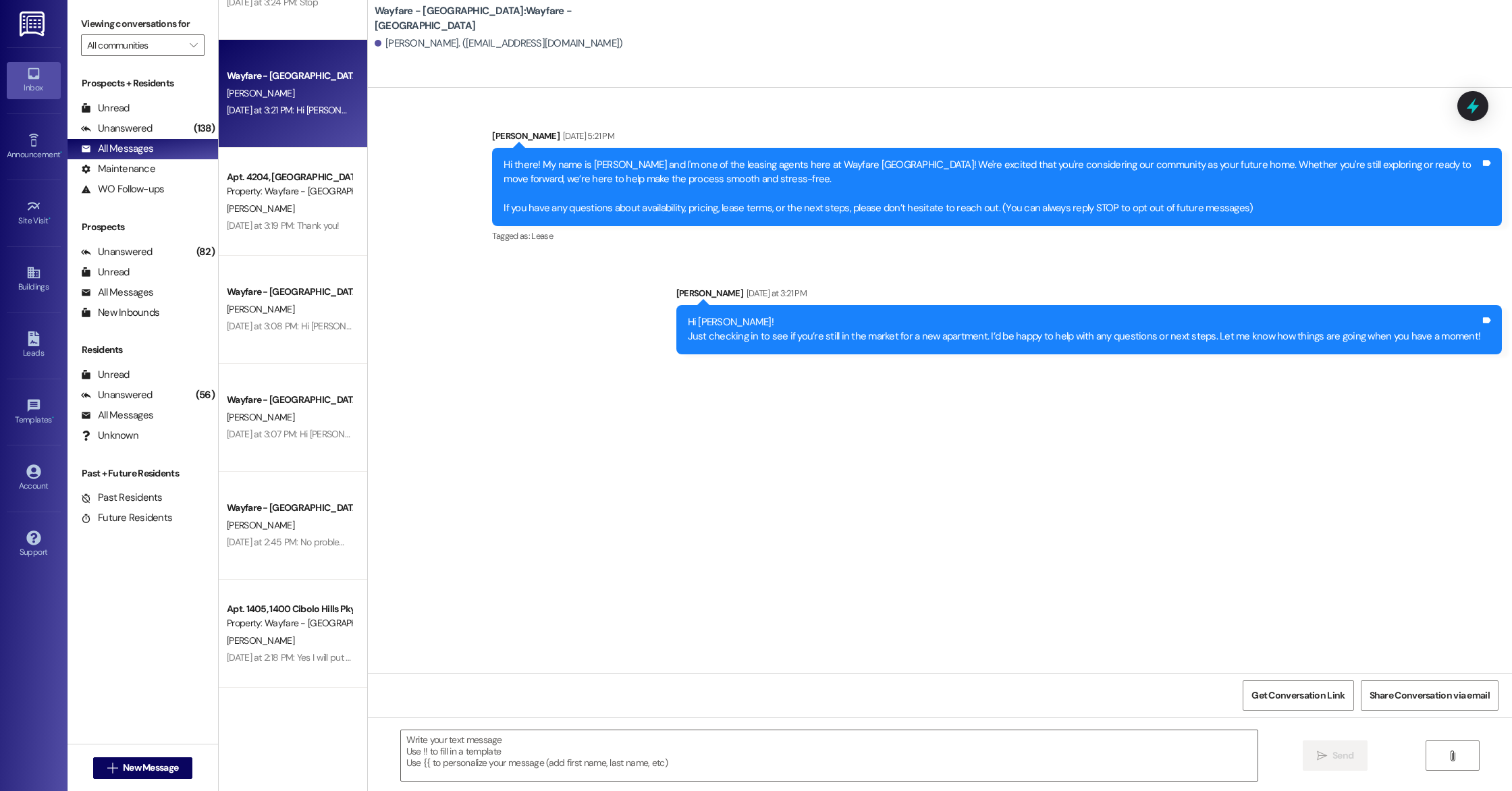
scroll to position [2555, 0]
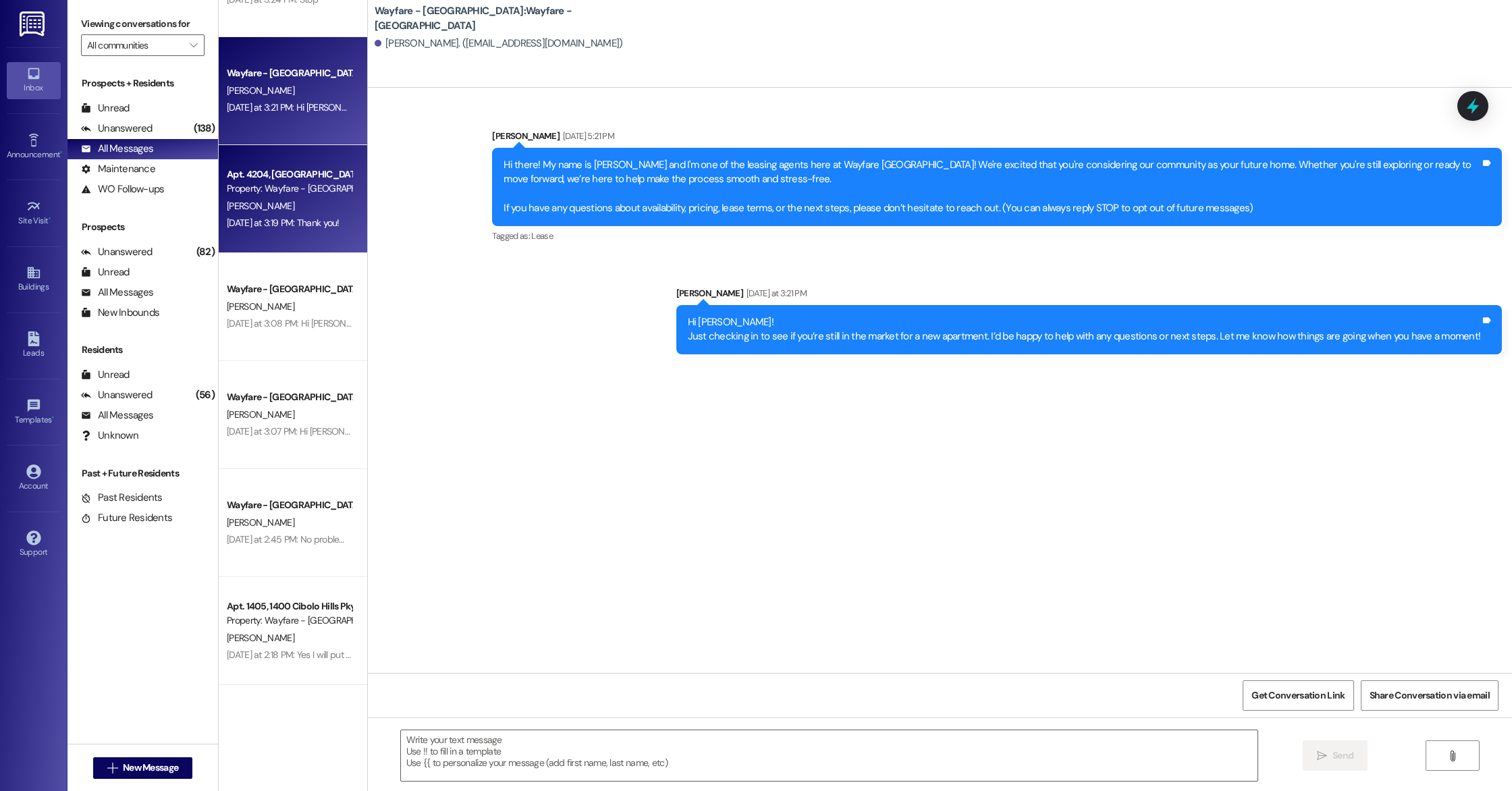
click at [295, 199] on div "A. Franklin" at bounding box center [289, 205] width 128 height 17
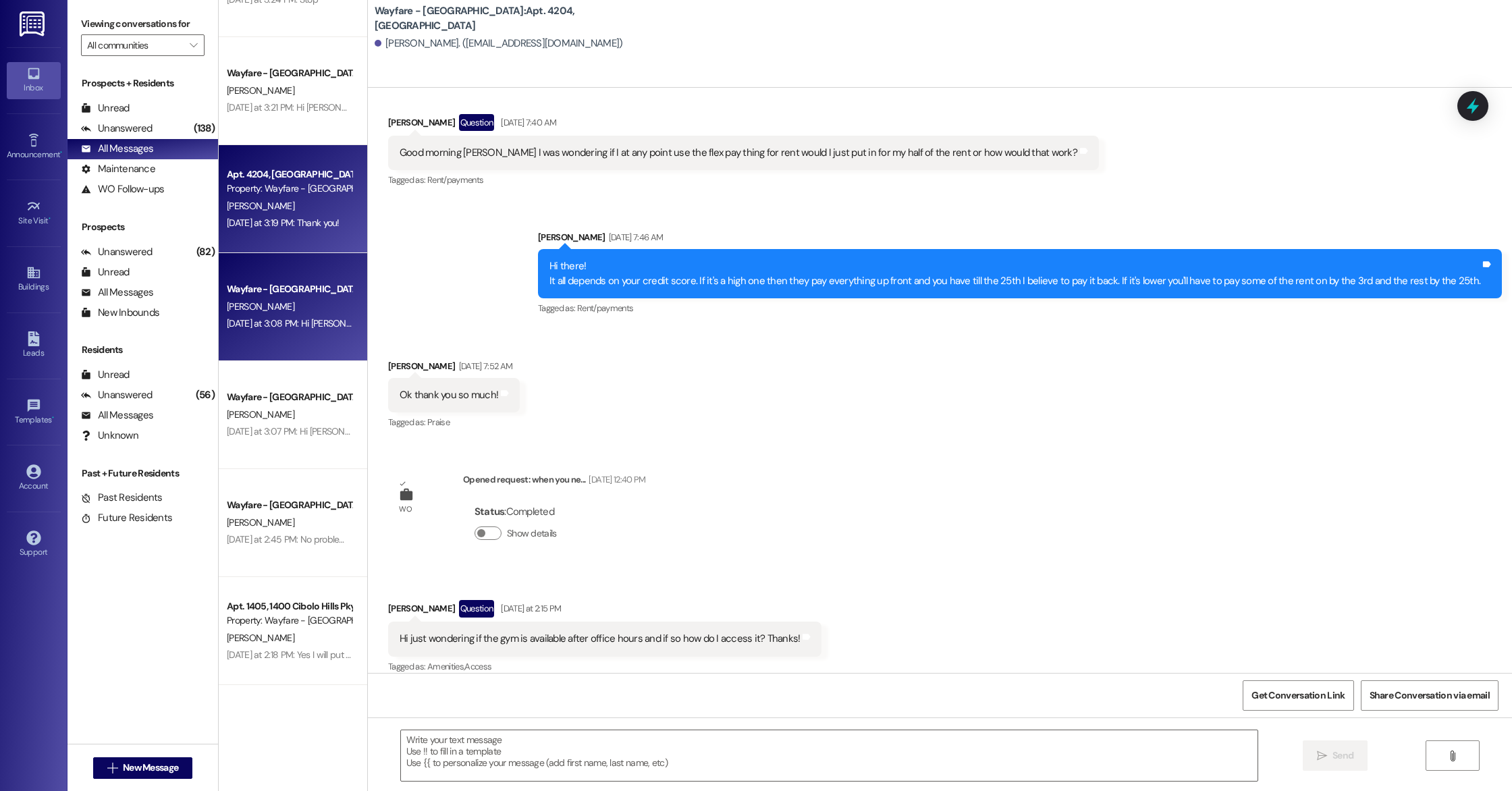
click at [273, 284] on div "Wayfare - Cibolo Hills Prospect" at bounding box center [290, 289] width 125 height 14
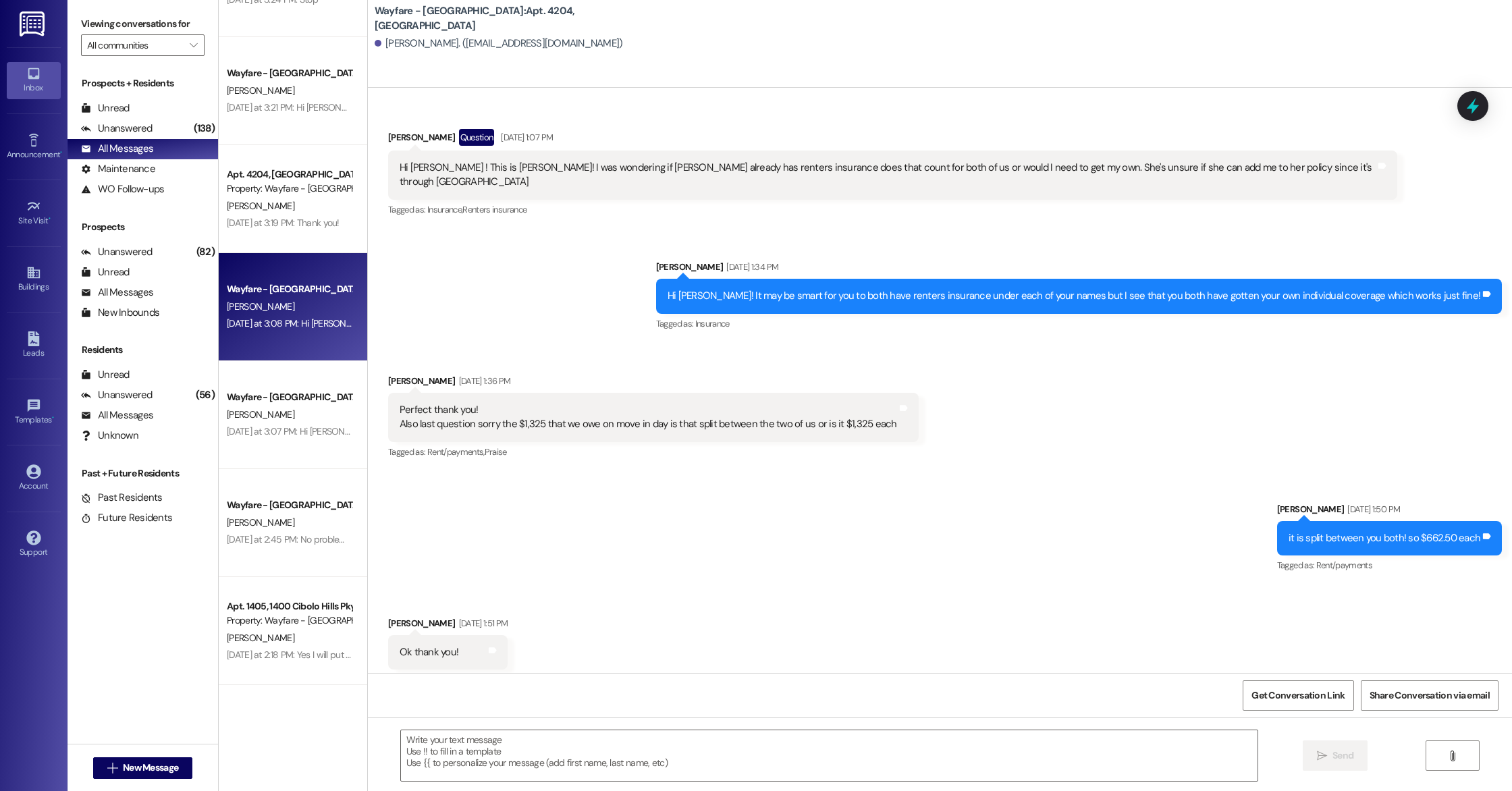
scroll to position [0, 0]
